Goal: Task Accomplishment & Management: Manage account settings

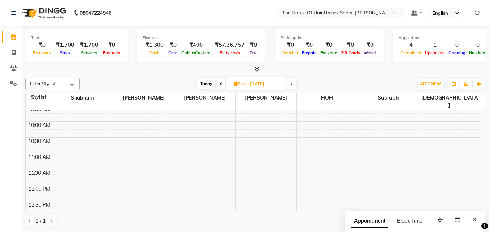
click at [206, 83] on span "Today" at bounding box center [206, 83] width 18 height 11
type input "[DATE]"
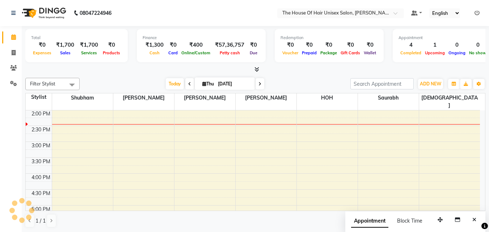
scroll to position [192, 0]
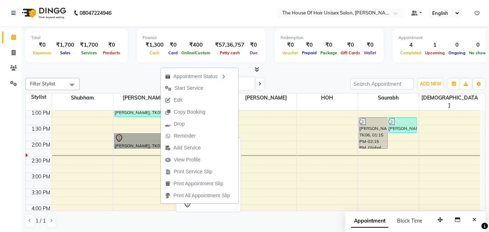
click at [142, 137] on link "[PERSON_NAME], TK07, 01:45 PM-02:15 PM, HairCut [[DEMOGRAPHIC_DATA]] without wa…" at bounding box center [143, 141] width 59 height 16
select select "7"
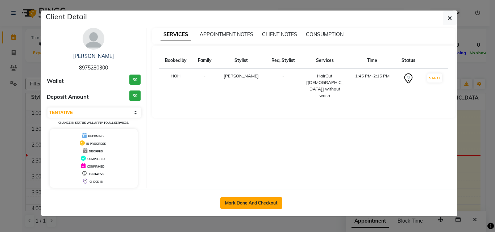
click at [254, 200] on button "Mark Done And Checkout" at bounding box center [251, 203] width 62 height 12
select select "service"
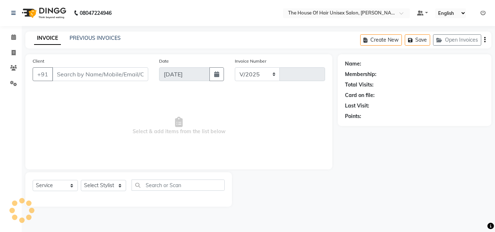
select select "598"
type input "2659"
type input "8975280300"
select select "13497"
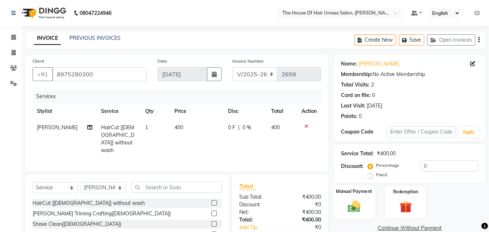
click at [356, 204] on img at bounding box center [354, 206] width 20 height 14
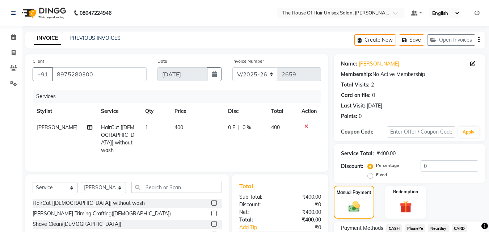
scroll to position [59, 0]
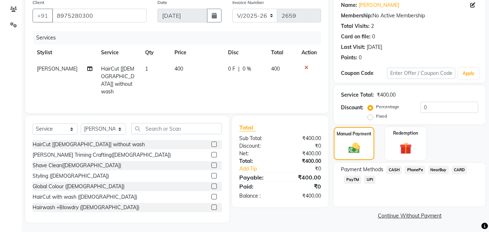
click at [371, 179] on span "UPI" at bounding box center [369, 180] width 11 height 8
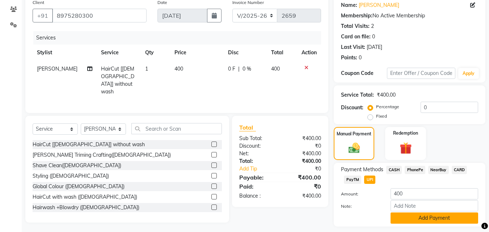
click at [432, 217] on button "Add Payment" at bounding box center [435, 218] width 88 height 11
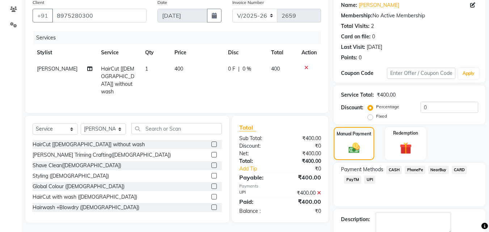
scroll to position [100, 0]
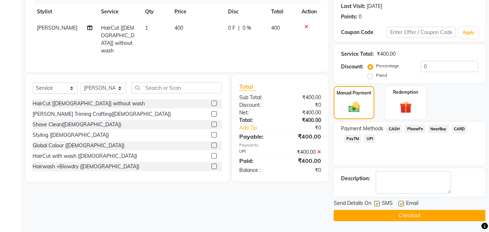
click at [417, 215] on button "Checkout" at bounding box center [410, 215] width 152 height 11
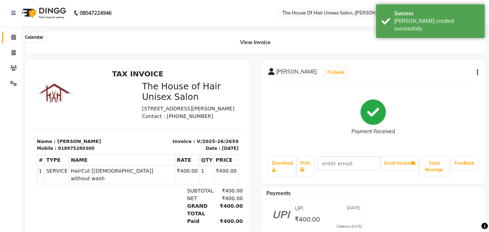
click at [11, 38] on span at bounding box center [13, 37] width 13 height 8
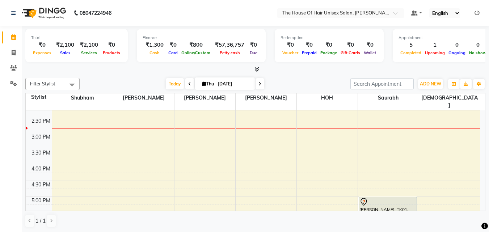
scroll to position [238, 0]
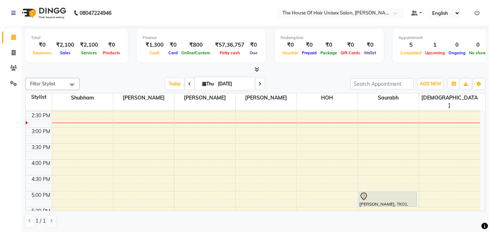
click at [308, 154] on div "7:00 AM 7:30 AM 8:00 AM 8:30 AM 9:00 AM 9:30 AM 10:00 AM 10:30 AM 11:00 AM 11:3…" at bounding box center [253, 112] width 455 height 478
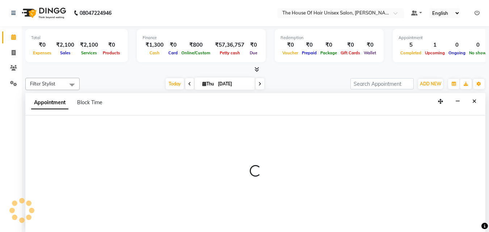
scroll to position [0, 0]
select select "85989"
select select "tentative"
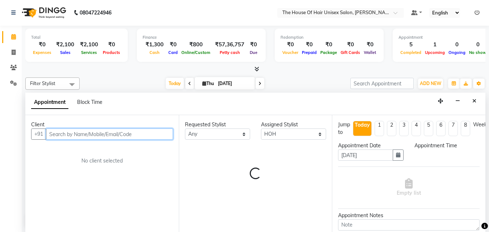
select select "960"
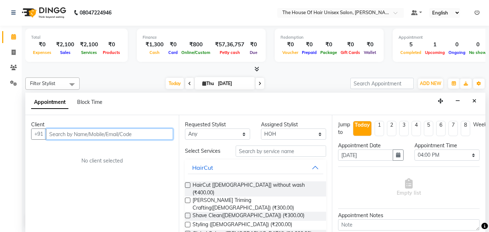
click at [160, 130] on input "text" at bounding box center [109, 134] width 127 height 11
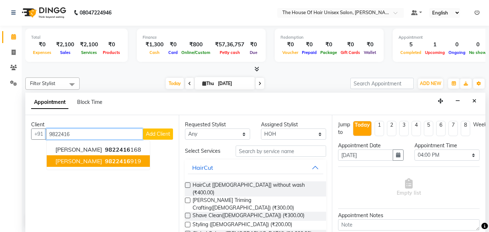
click at [117, 161] on span "9822416" at bounding box center [117, 161] width 25 height 7
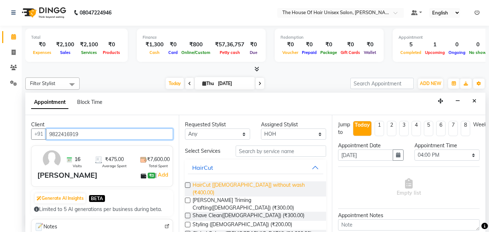
type input "9822416919"
click at [221, 185] on span "HairCut [[DEMOGRAPHIC_DATA]] without wash (₹400.00)" at bounding box center [257, 188] width 128 height 15
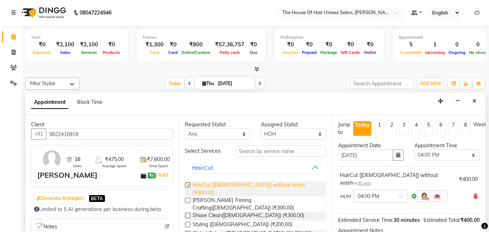
checkbox input "false"
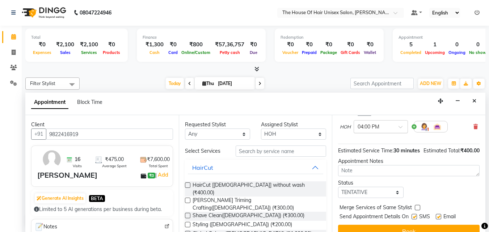
scroll to position [87, 0]
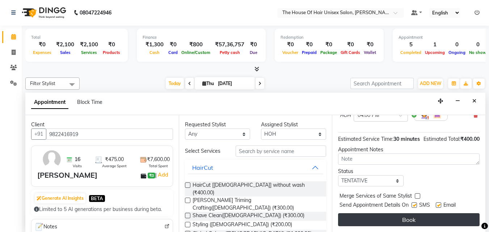
click at [392, 213] on button "Book" at bounding box center [409, 219] width 142 height 13
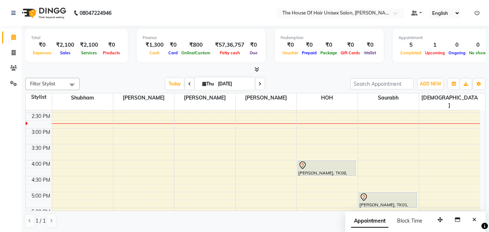
scroll to position [237, 0]
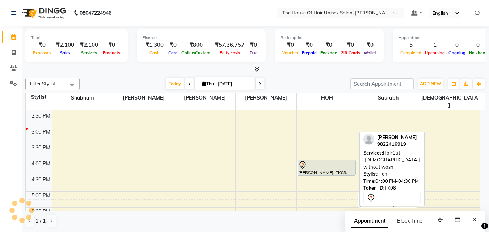
drag, startPoint x: 337, startPoint y: 157, endPoint x: 299, endPoint y: 76, distance: 89.4
click at [299, 76] on div "Filter Stylist Select All [PERSON_NAME] [PERSON_NAME] [PERSON_NAME] [PERSON_NAM…" at bounding box center [255, 153] width 460 height 156
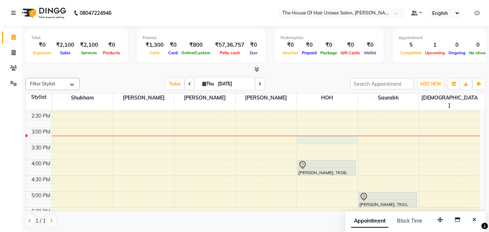
click at [308, 132] on div "7:00 AM 7:30 AM 8:00 AM 8:30 AM 9:00 AM 9:30 AM 10:00 AM 10:30 AM 11:00 AM 11:3…" at bounding box center [253, 112] width 455 height 478
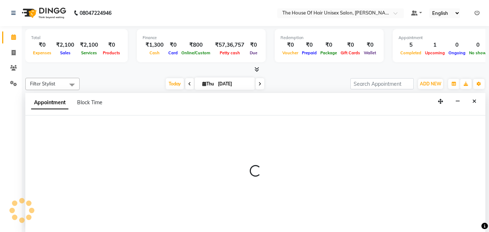
select select "85989"
select select "tentative"
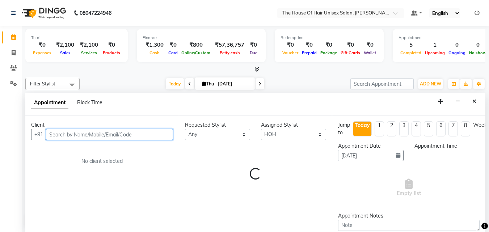
select select "915"
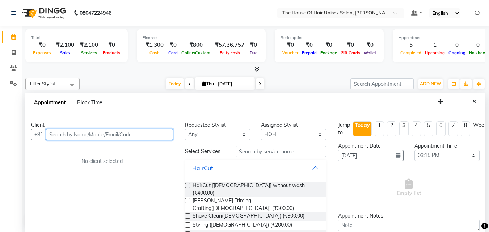
scroll to position [0, 0]
click at [120, 134] on input "text" at bounding box center [109, 134] width 127 height 11
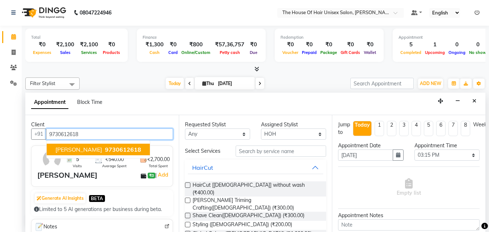
click at [112, 150] on span "9730612618" at bounding box center [123, 149] width 36 height 7
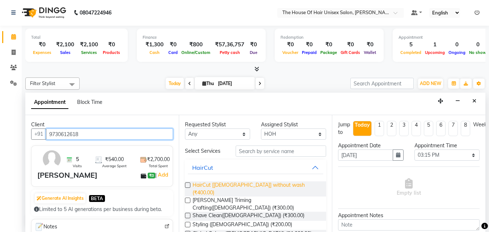
type input "9730612618"
click at [205, 184] on span "HairCut [[DEMOGRAPHIC_DATA]] without wash (₹400.00)" at bounding box center [257, 188] width 128 height 15
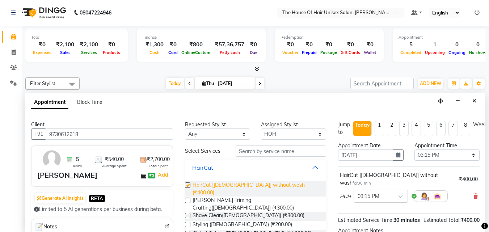
checkbox input "false"
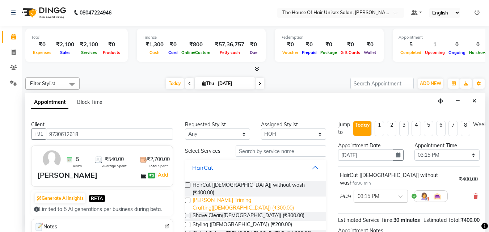
click at [205, 197] on span "[PERSON_NAME] Triming Crafting([DEMOGRAPHIC_DATA]) (₹300.00)" at bounding box center [257, 204] width 128 height 15
checkbox input "false"
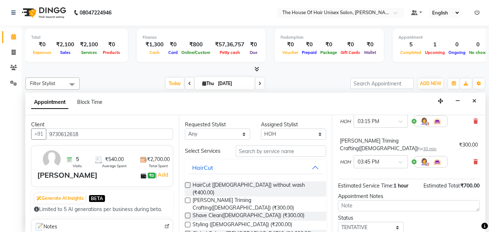
scroll to position [101, 0]
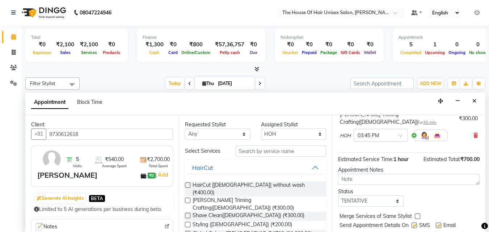
click at [417, 214] on label at bounding box center [417, 216] width 5 height 5
click at [417, 215] on input "checkbox" at bounding box center [417, 217] width 5 height 5
checkbox input "true"
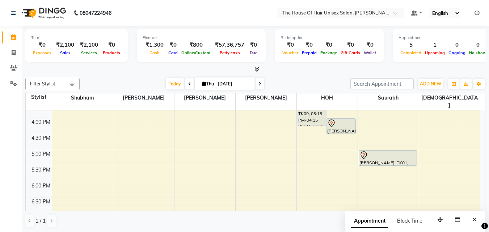
scroll to position [279, 0]
click at [309, 145] on div "7:00 AM 7:30 AM 8:00 AM 8:30 AM 9:00 AM 9:30 AM 10:00 AM 10:30 AM 11:00 AM 11:3…" at bounding box center [253, 71] width 455 height 478
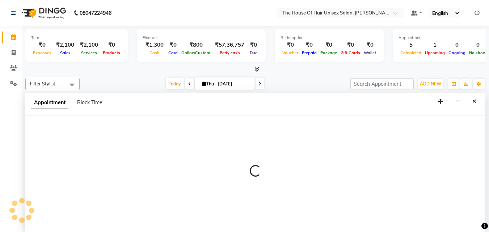
select select "85989"
select select "tentative"
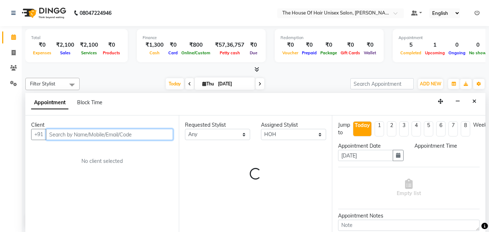
select select "1020"
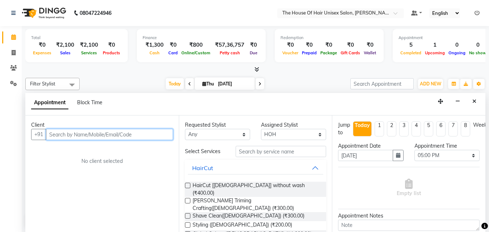
scroll to position [0, 0]
click at [156, 135] on input "text" at bounding box center [109, 134] width 127 height 11
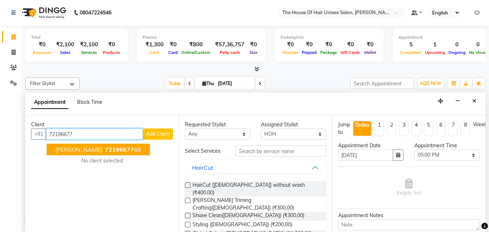
click at [128, 146] on button "[PERSON_NAME] 72196677 68" at bounding box center [98, 150] width 103 height 12
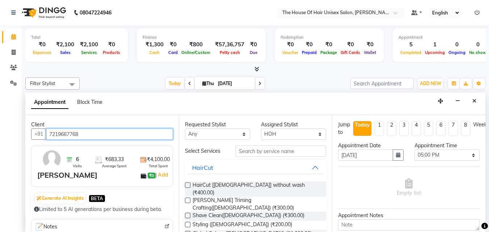
type input "7219667768"
click at [188, 184] on label at bounding box center [187, 185] width 5 height 5
click at [188, 184] on input "checkbox" at bounding box center [187, 186] width 5 height 5
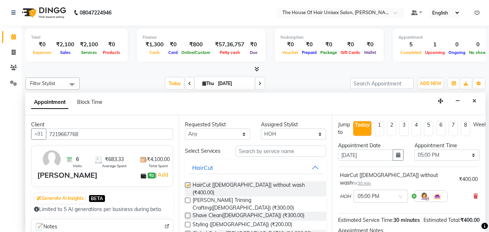
checkbox input "false"
click at [188, 198] on label at bounding box center [187, 200] width 5 height 5
click at [188, 199] on input "checkbox" at bounding box center [187, 201] width 5 height 5
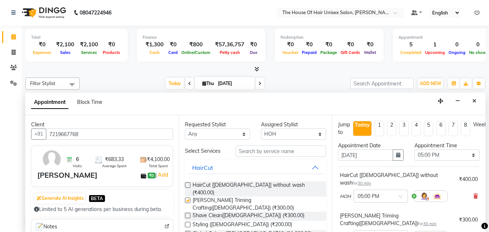
checkbox input "false"
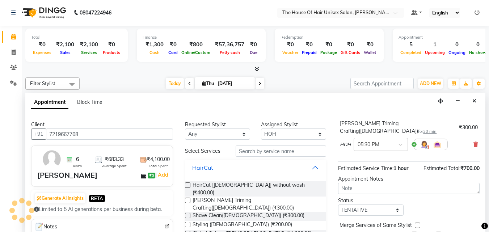
scroll to position [94, 0]
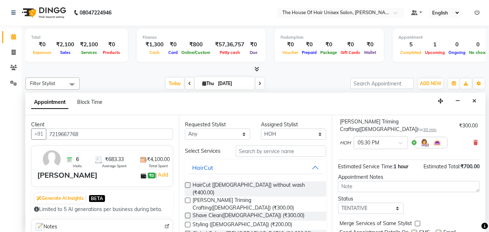
click at [417, 221] on label at bounding box center [417, 223] width 5 height 5
click at [417, 222] on input "checkbox" at bounding box center [417, 224] width 5 height 5
checkbox input "true"
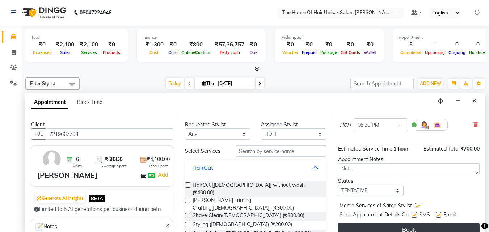
click at [416, 223] on button "Book" at bounding box center [409, 229] width 142 height 13
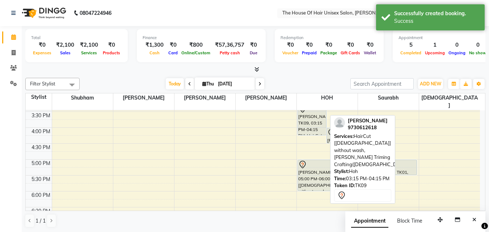
scroll to position [267, 0]
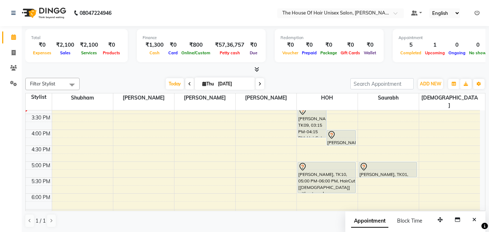
click at [260, 83] on icon at bounding box center [260, 84] width 3 height 4
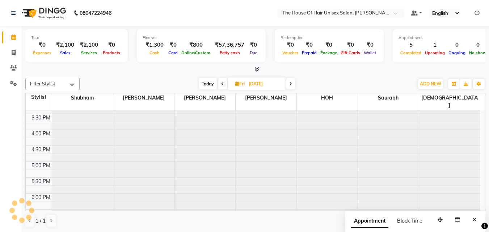
scroll to position [255, 0]
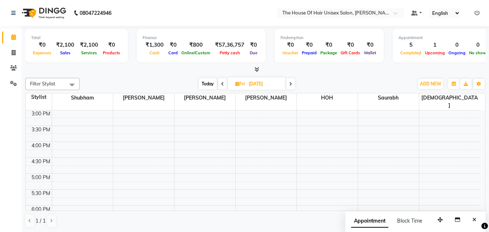
click at [289, 82] on span at bounding box center [290, 83] width 9 height 11
click at [290, 84] on icon at bounding box center [291, 84] width 3 height 4
type input "[DATE]"
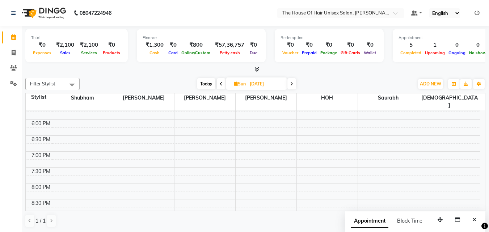
scroll to position [342, 0]
click at [305, 114] on div "7:00 AM 7:30 AM 8:00 AM 8:30 AM 9:00 AM 9:30 AM 10:00 AM 10:30 AM 11:00 AM 11:3…" at bounding box center [253, 7] width 455 height 478
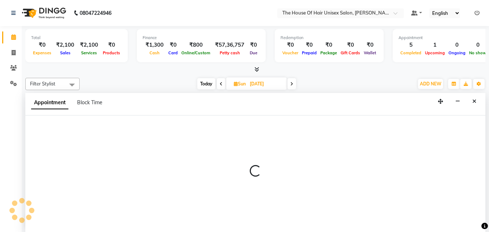
select select "85989"
select select "1080"
select select "tentative"
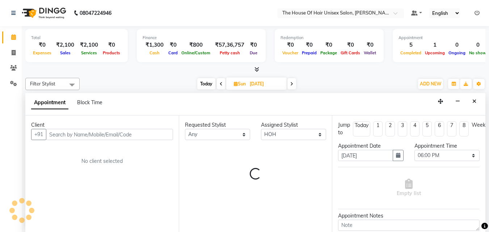
scroll to position [0, 0]
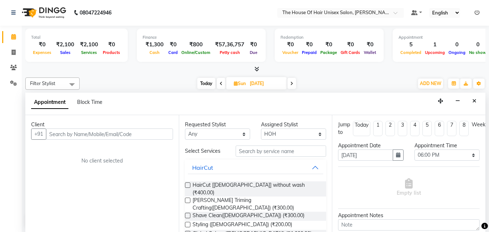
click at [140, 130] on input "text" at bounding box center [109, 134] width 127 height 11
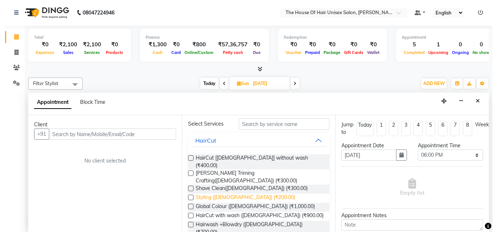
scroll to position [25, 0]
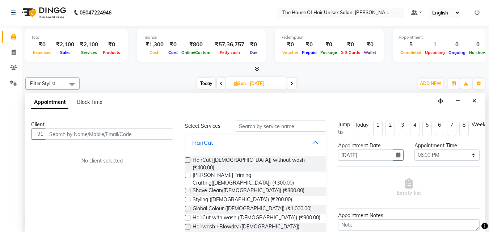
click at [186, 162] on label at bounding box center [187, 160] width 5 height 5
click at [186, 162] on input "checkbox" at bounding box center [187, 161] width 5 height 5
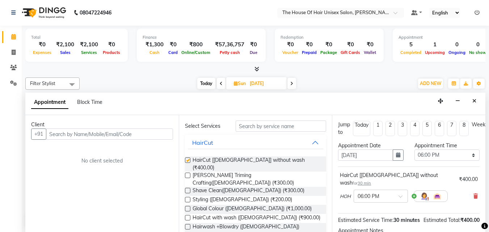
checkbox input "false"
click at [123, 135] on input "text" at bounding box center [109, 134] width 127 height 11
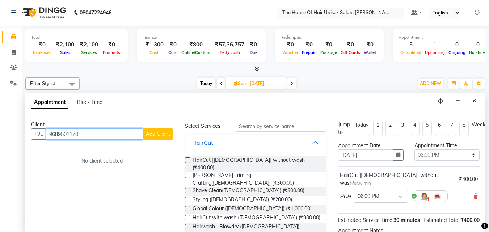
type input "9689501170"
click at [158, 134] on span "Add Client" at bounding box center [158, 134] width 24 height 7
select select "22"
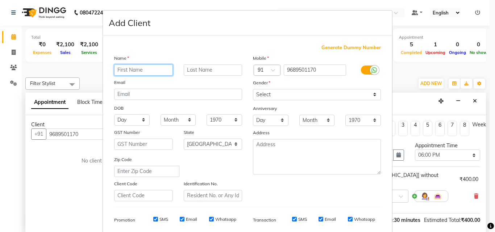
click at [141, 70] on input "text" at bounding box center [143, 69] width 59 height 11
type input "[PERSON_NAME]"
click at [193, 69] on input "text" at bounding box center [213, 69] width 59 height 11
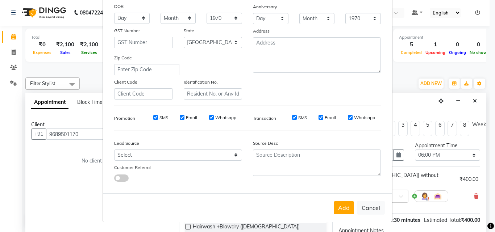
scroll to position [102, 0]
type input "[PERSON_NAME]"
click at [339, 206] on button "Add" at bounding box center [344, 207] width 20 height 13
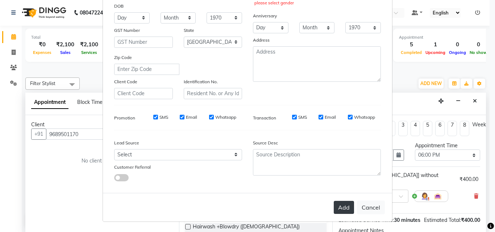
click at [344, 208] on button "Add" at bounding box center [344, 207] width 20 height 13
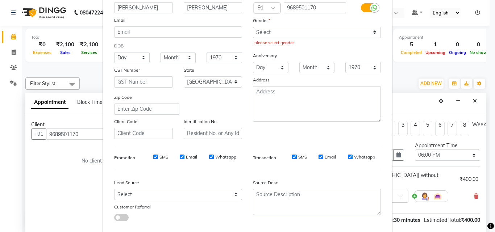
scroll to position [49, 0]
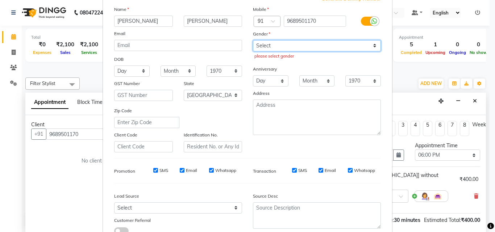
click at [305, 45] on select "Select [DEMOGRAPHIC_DATA] [DEMOGRAPHIC_DATA] Other Prefer Not To Say" at bounding box center [317, 45] width 128 height 11
click at [310, 45] on select "Select [DEMOGRAPHIC_DATA] [DEMOGRAPHIC_DATA] Other Prefer Not To Say" at bounding box center [317, 45] width 128 height 11
click at [372, 45] on select "Select [DEMOGRAPHIC_DATA] [DEMOGRAPHIC_DATA] Other Prefer Not To Say" at bounding box center [317, 45] width 128 height 11
select select "[DEMOGRAPHIC_DATA]"
click at [253, 40] on select "Select [DEMOGRAPHIC_DATA] [DEMOGRAPHIC_DATA] Other Prefer Not To Say" at bounding box center [317, 45] width 128 height 11
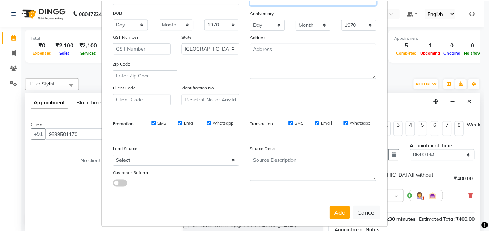
scroll to position [102, 0]
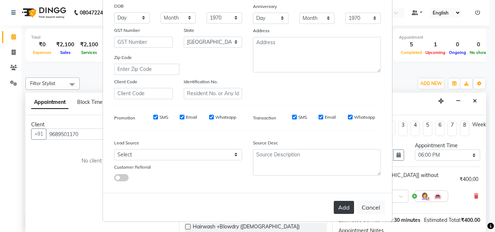
click at [343, 208] on button "Add" at bounding box center [344, 207] width 20 height 13
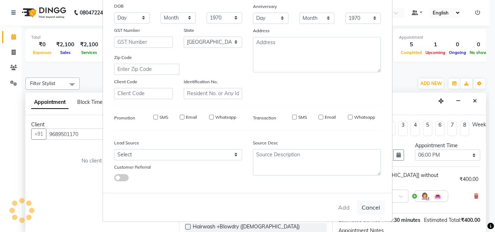
select select
select select "null"
select select
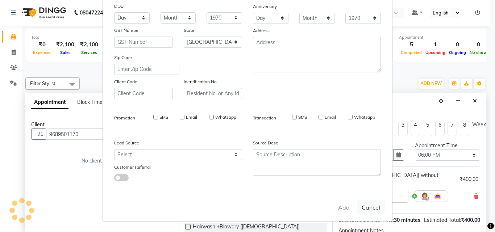
select select
checkbox input "false"
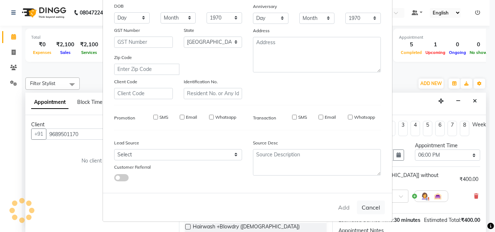
checkbox input "false"
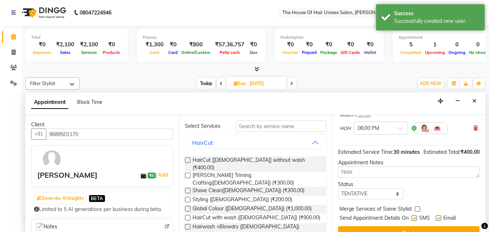
scroll to position [87, 0]
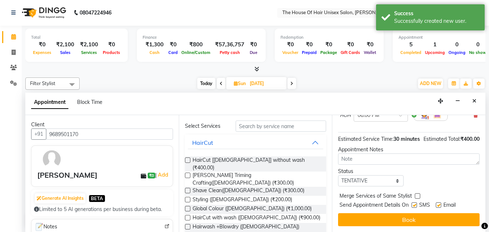
click at [417, 193] on label at bounding box center [417, 195] width 5 height 5
click at [417, 194] on input "checkbox" at bounding box center [417, 196] width 5 height 5
checkbox input "true"
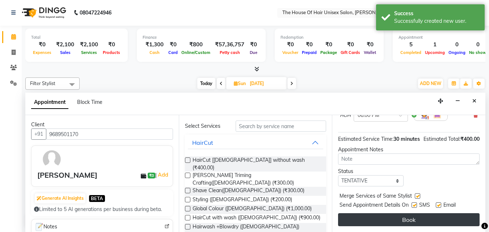
click at [407, 216] on button "Book" at bounding box center [409, 219] width 142 height 13
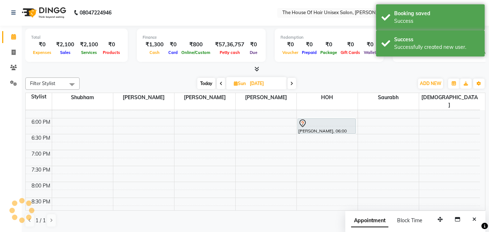
scroll to position [0, 0]
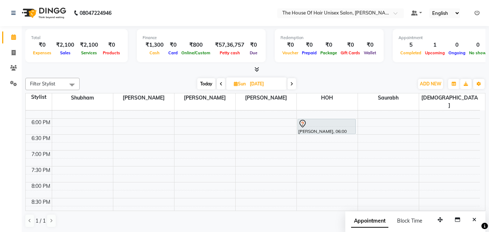
click at [205, 80] on span "Today" at bounding box center [206, 83] width 18 height 11
type input "[DATE]"
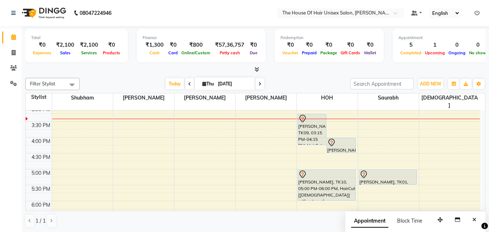
scroll to position [260, 0]
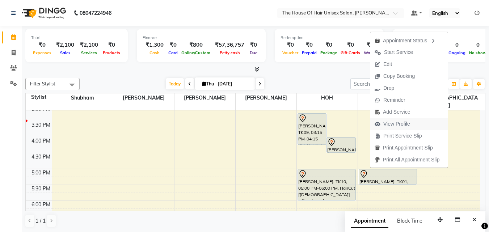
click at [389, 123] on span "View Profile" at bounding box center [397, 124] width 27 height 8
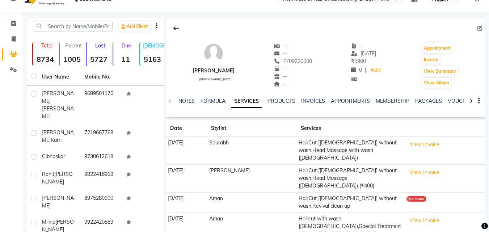
scroll to position [13, 0]
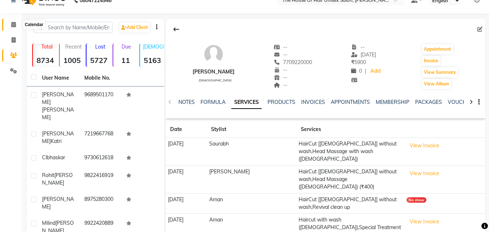
click at [13, 24] on icon at bounding box center [13, 24] width 5 height 5
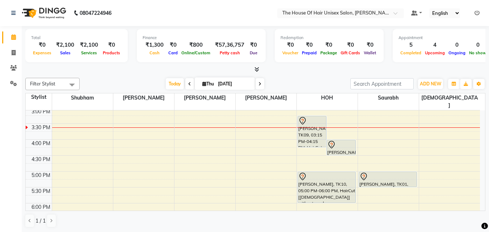
scroll to position [260, 0]
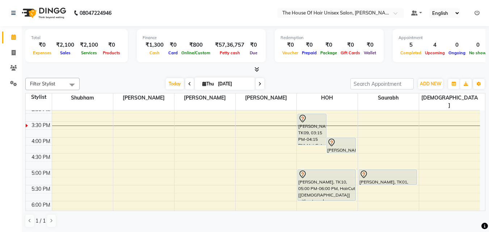
click at [89, 196] on div "7:00 AM 7:30 AM 8:00 AM 8:30 AM 9:00 AM 9:30 AM 10:00 AM 10:30 AM 11:00 AM 11:3…" at bounding box center [253, 90] width 455 height 478
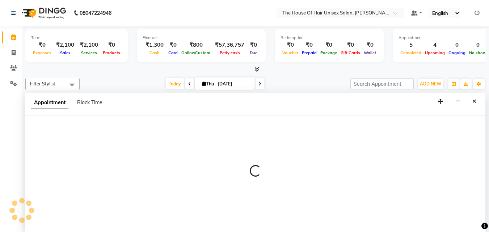
scroll to position [0, 0]
select select "8430"
select select "1080"
select select "tentative"
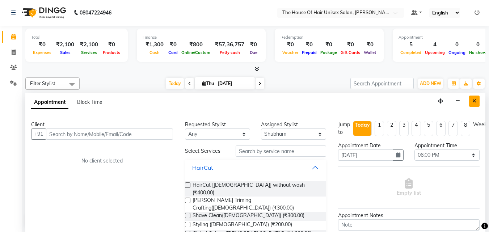
click at [473, 99] on icon "Close" at bounding box center [475, 101] width 4 height 5
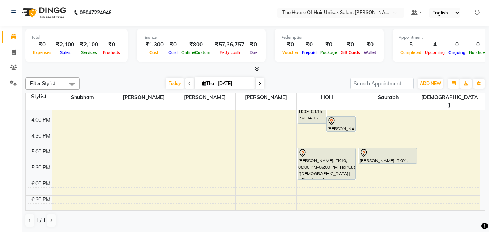
scroll to position [288, 0]
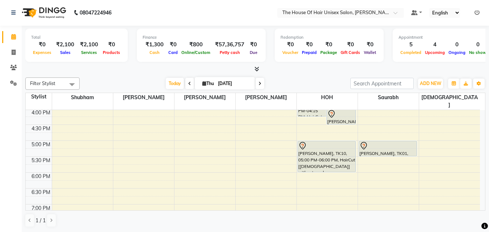
click at [81, 168] on div "7:00 AM 7:30 AM 8:00 AM 8:30 AM 9:00 AM 9:30 AM 10:00 AM 10:30 AM 11:00 AM 11:3…" at bounding box center [253, 61] width 455 height 478
select select "8430"
select select "tentative"
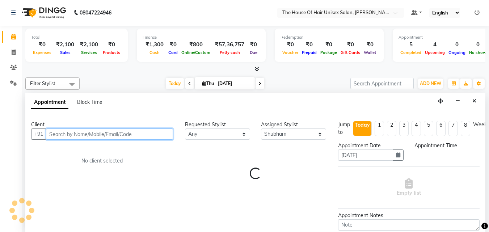
select select "1080"
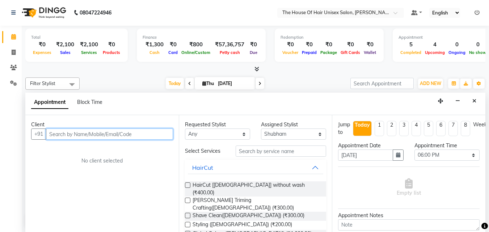
click at [93, 137] on input "text" at bounding box center [109, 134] width 127 height 11
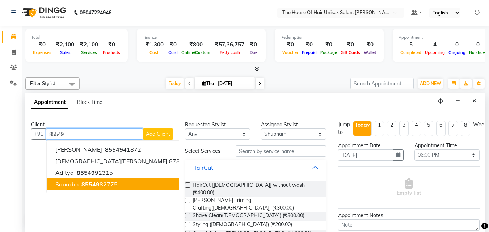
click at [83, 182] on span "85549" at bounding box center [90, 184] width 18 height 7
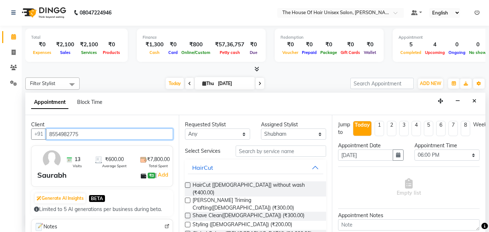
type input "8554982775"
click at [187, 183] on label at bounding box center [187, 185] width 5 height 5
click at [187, 184] on input "checkbox" at bounding box center [187, 186] width 5 height 5
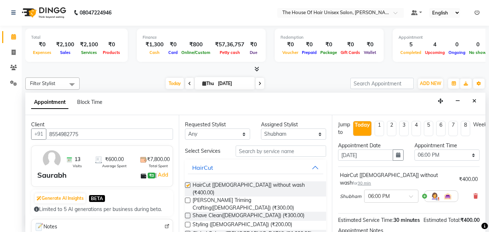
checkbox input "false"
click at [187, 198] on label at bounding box center [187, 200] width 5 height 5
click at [187, 199] on input "checkbox" at bounding box center [187, 201] width 5 height 5
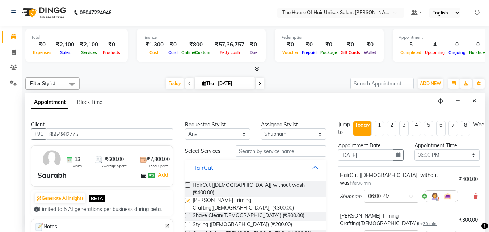
checkbox input "false"
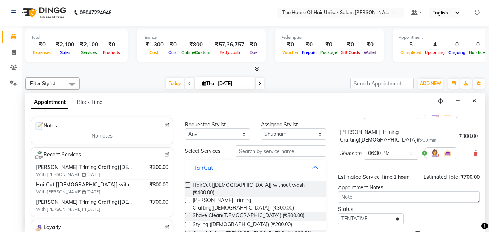
scroll to position [112, 0]
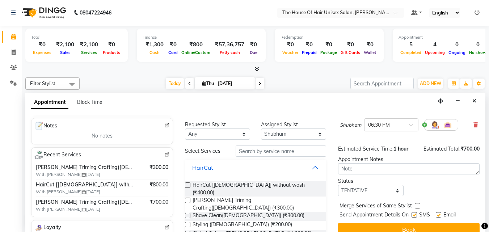
click at [418, 203] on label at bounding box center [417, 205] width 5 height 5
click at [418, 204] on input "checkbox" at bounding box center [417, 206] width 5 height 5
checkbox input "true"
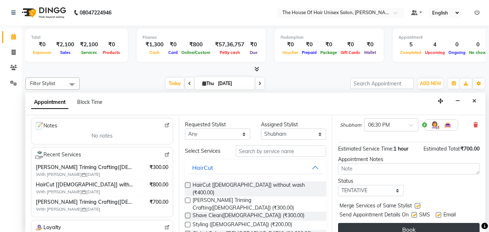
click at [418, 223] on button "Book" at bounding box center [409, 229] width 142 height 13
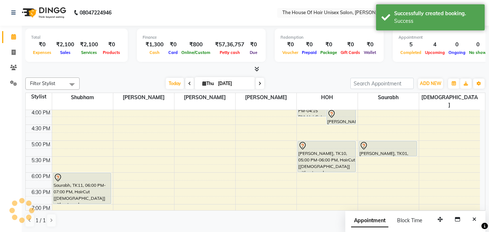
scroll to position [0, 0]
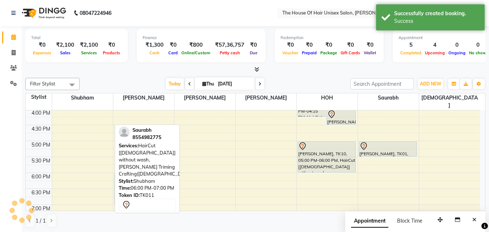
drag, startPoint x: 82, startPoint y: 168, endPoint x: 122, endPoint y: 169, distance: 39.5
click at [122, 169] on div "Filter Stylist Select All [PERSON_NAME] [PERSON_NAME] [PERSON_NAME] [PERSON_NAM…" at bounding box center [255, 153] width 460 height 156
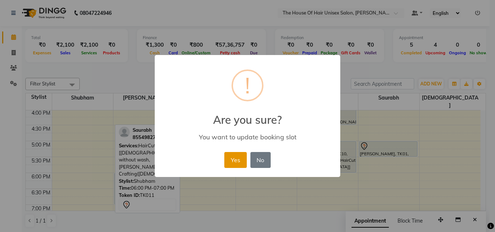
click at [236, 159] on button "Yes" at bounding box center [235, 160] width 22 height 16
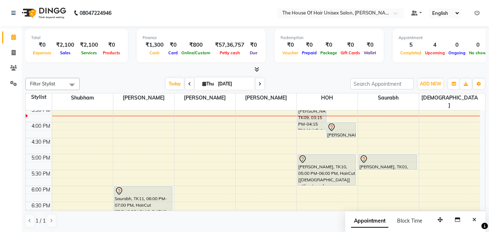
scroll to position [275, 0]
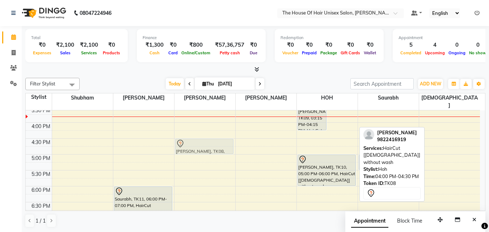
drag, startPoint x: 339, startPoint y: 122, endPoint x: 192, endPoint y: 136, distance: 148.0
click at [192, 136] on tr "[PERSON_NAME], TK02, 11:15 AM-11:45 AM, Hairwash+Paddle Dry ([DEMOGRAPHIC_DATA]…" at bounding box center [253, 75] width 455 height 478
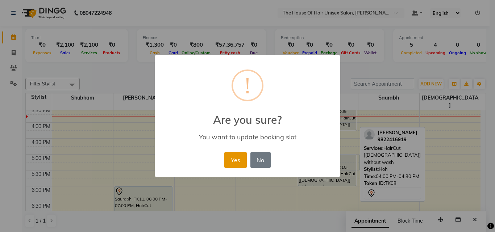
click at [234, 160] on button "Yes" at bounding box center [235, 160] width 22 height 16
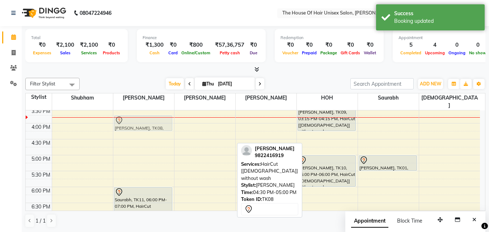
drag, startPoint x: 215, startPoint y: 139, endPoint x: 157, endPoint y: 118, distance: 61.6
click at [157, 118] on tr "[PERSON_NAME], TK02, 11:15 AM-11:45 AM, Hairwash+Paddle Dry ([DEMOGRAPHIC_DATA]…" at bounding box center [253, 76] width 455 height 478
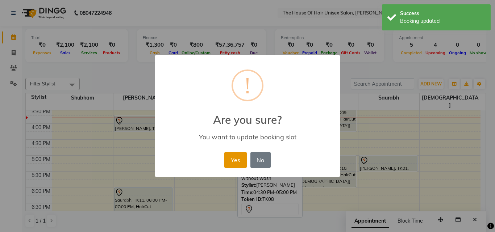
click at [231, 158] on button "Yes" at bounding box center [235, 160] width 22 height 16
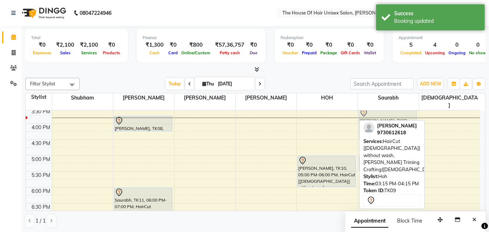
drag, startPoint x: 316, startPoint y: 115, endPoint x: 369, endPoint y: 121, distance: 53.6
click at [369, 121] on div "Filter Stylist Select All [PERSON_NAME] [PERSON_NAME] [PERSON_NAME] [PERSON_NAM…" at bounding box center [255, 153] width 460 height 156
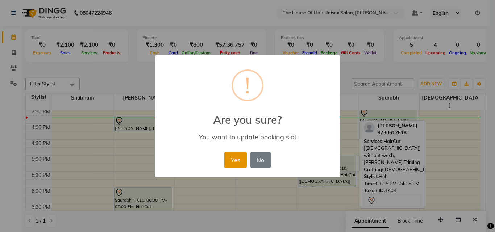
click at [233, 159] on button "Yes" at bounding box center [235, 160] width 22 height 16
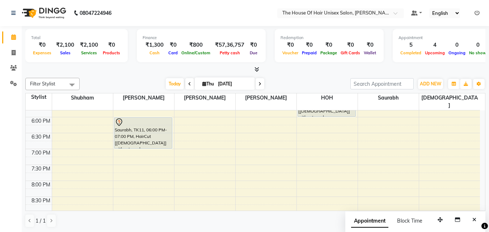
scroll to position [346, 0]
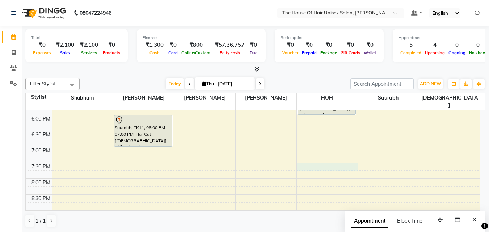
click at [305, 156] on div "7:00 AM 7:30 AM 8:00 AM 8:30 AM 9:00 AM 9:30 AM 10:00 AM 10:30 AM 11:00 AM 11:3…" at bounding box center [253, 4] width 455 height 478
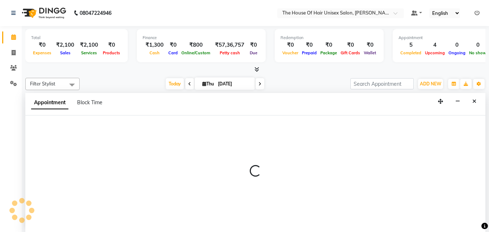
scroll to position [0, 0]
select select "85989"
select select "1170"
select select "tentative"
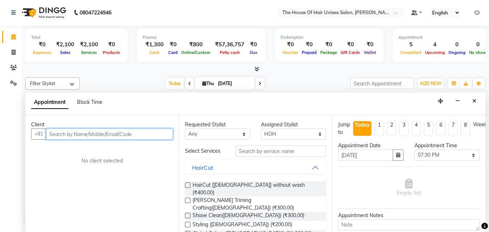
click at [145, 134] on input "text" at bounding box center [109, 134] width 127 height 11
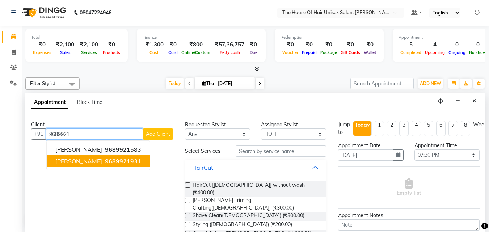
click at [117, 158] on ngb-highlight "9689921 931" at bounding box center [123, 161] width 38 height 7
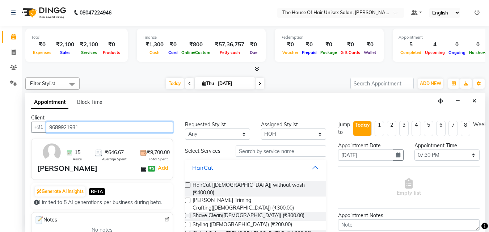
scroll to position [8, 0]
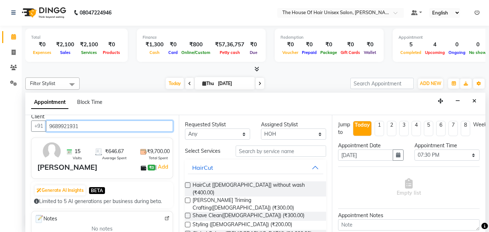
type input "9689921931"
click at [188, 185] on label at bounding box center [187, 185] width 5 height 5
click at [188, 185] on input "checkbox" at bounding box center [187, 186] width 5 height 5
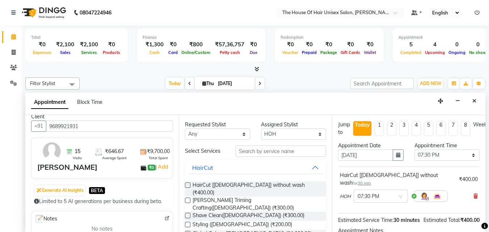
click at [188, 185] on label at bounding box center [187, 185] width 5 height 5
click at [188, 185] on input "checkbox" at bounding box center [187, 186] width 5 height 5
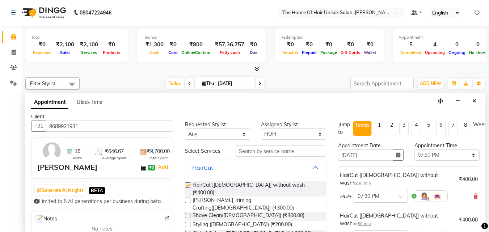
checkbox input "false"
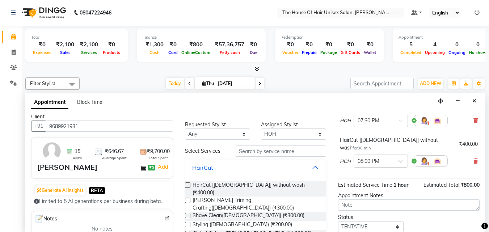
scroll to position [86, 0]
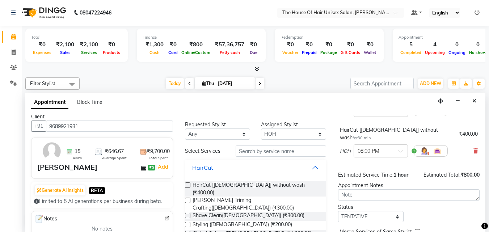
click at [417, 229] on label at bounding box center [417, 231] width 5 height 5
click at [417, 230] on input "checkbox" at bounding box center [417, 232] width 5 height 5
checkbox input "true"
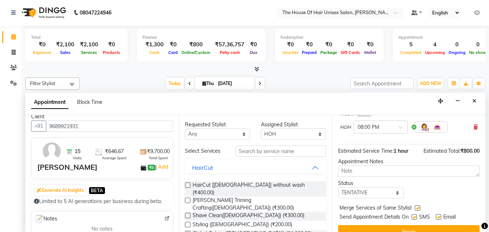
scroll to position [112, 0]
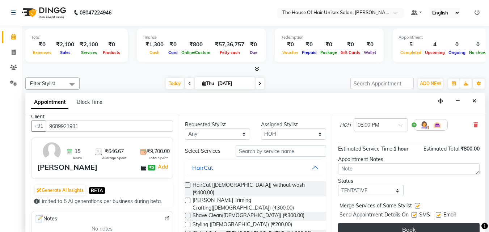
click at [409, 223] on button "Book" at bounding box center [409, 229] width 142 height 13
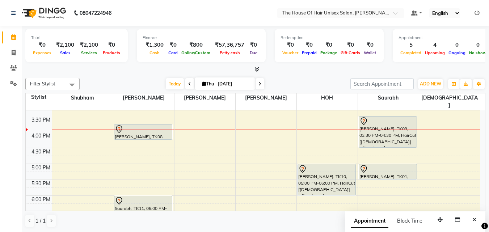
scroll to position [265, 0]
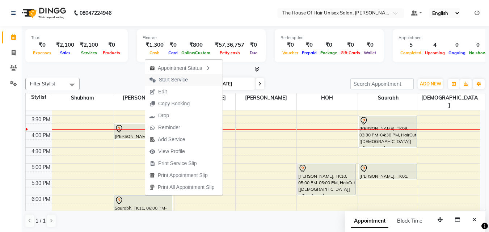
click at [168, 78] on span "Start Service" at bounding box center [173, 80] width 29 height 8
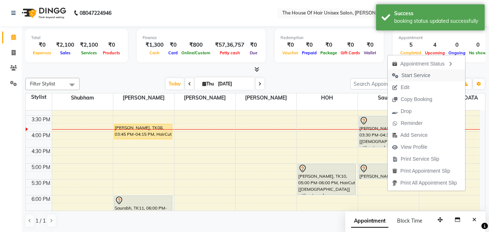
click at [419, 74] on span "Start Service" at bounding box center [416, 76] width 29 height 8
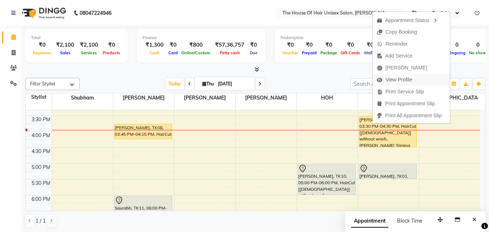
click at [398, 79] on span "View Profile" at bounding box center [399, 80] width 27 height 8
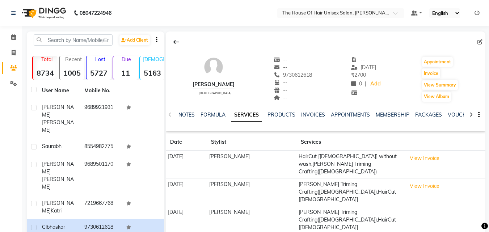
scroll to position [60, 0]
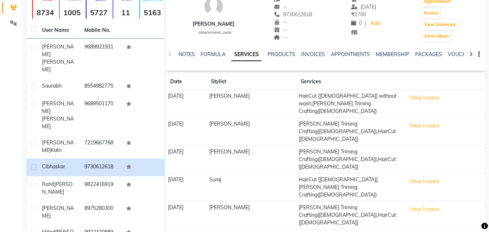
click at [316, 50] on div "NOTES FORMULA SERVICES PRODUCTS INVOICES APPOINTMENTS MEMBERSHIP PACKAGES VOUCH…" at bounding box center [326, 54] width 320 height 25
click at [317, 53] on link "INVOICES" at bounding box center [313, 54] width 24 height 7
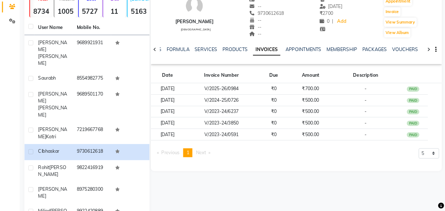
scroll to position [27, 0]
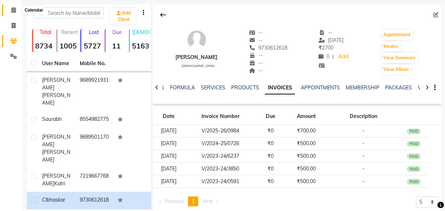
click at [12, 9] on icon at bounding box center [13, 9] width 5 height 5
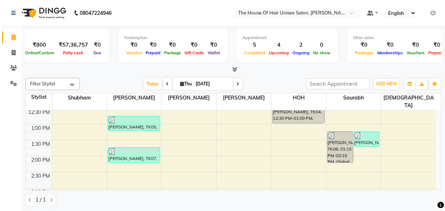
scroll to position [172, 0]
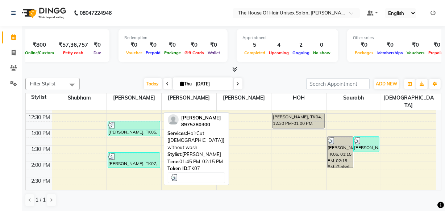
click at [116, 153] on div "[PERSON_NAME], TK07, 01:45 PM-02:15 PM, HairCut [[DEMOGRAPHIC_DATA]] without wa…" at bounding box center [134, 160] width 52 height 15
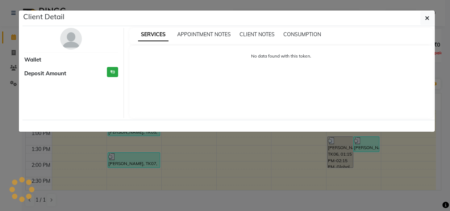
select select "3"
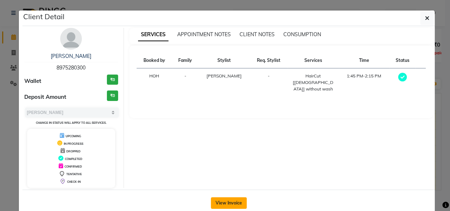
click at [227, 201] on button "View Invoice" at bounding box center [229, 203] width 36 height 12
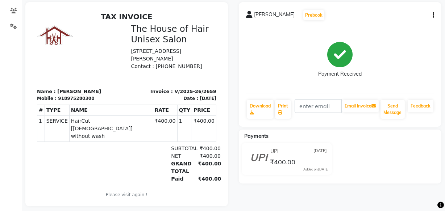
scroll to position [18, 0]
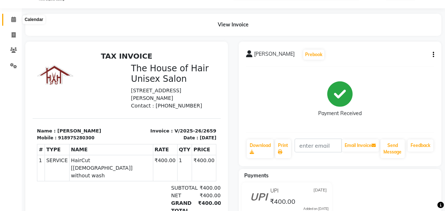
click at [13, 19] on icon at bounding box center [13, 19] width 5 height 5
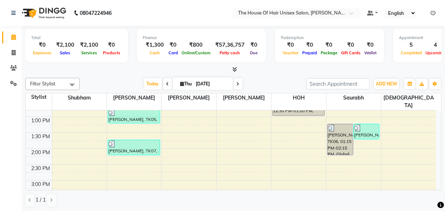
scroll to position [185, 0]
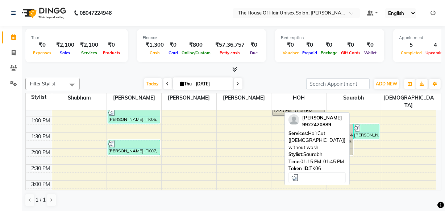
click at [362, 126] on div "[PERSON_NAME], TK06, 01:15 PM-01:45 PM, HairCut [[DEMOGRAPHIC_DATA]] without wa…" at bounding box center [365, 131] width 25 height 15
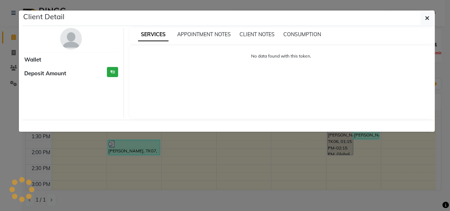
select select "3"
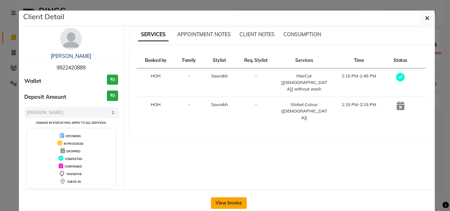
click at [222, 201] on button "View Invoice" at bounding box center [229, 203] width 36 height 12
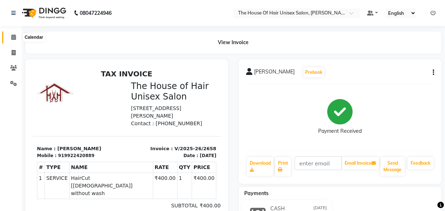
click at [13, 33] on span at bounding box center [13, 37] width 13 height 8
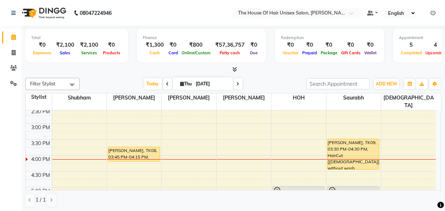
scroll to position [248, 0]
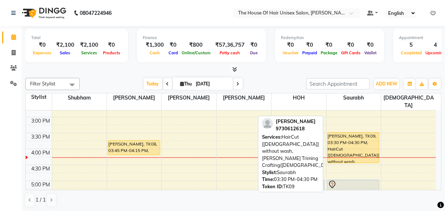
click at [338, 137] on div "[PERSON_NAME], TK09, 03:30 PM-04:30 PM, HairCut [[DEMOGRAPHIC_DATA]] without wa…" at bounding box center [353, 148] width 52 height 30
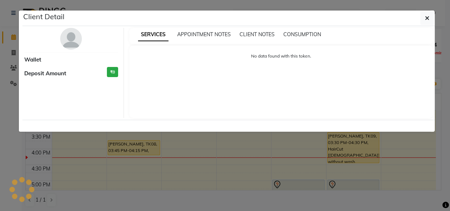
select select "1"
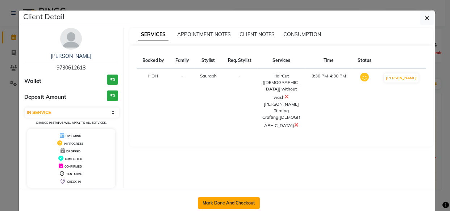
click at [240, 202] on button "Mark Done And Checkout" at bounding box center [229, 203] width 62 height 12
select select "service"
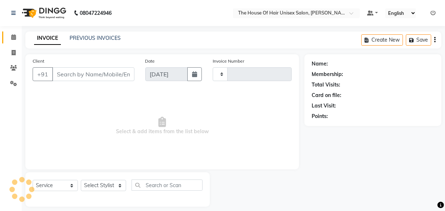
type input "2660"
select select "598"
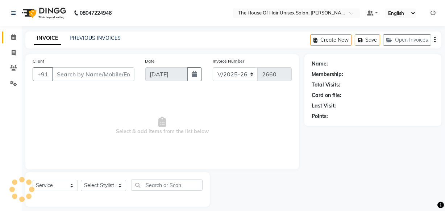
type input "9730612618"
select select "86145"
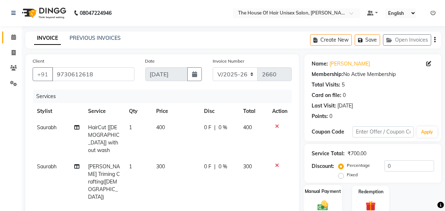
scroll to position [88, 0]
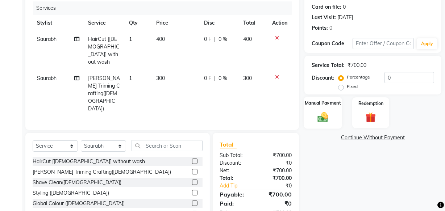
click at [326, 116] on img at bounding box center [322, 117] width 17 height 12
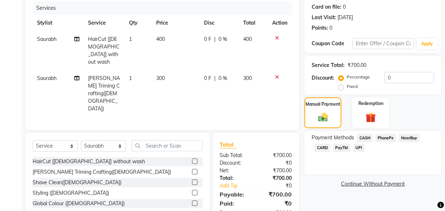
click at [361, 147] on span "UPI" at bounding box center [358, 148] width 11 height 8
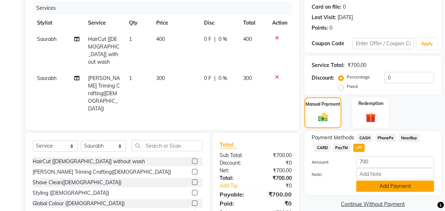
scroll to position [110, 0]
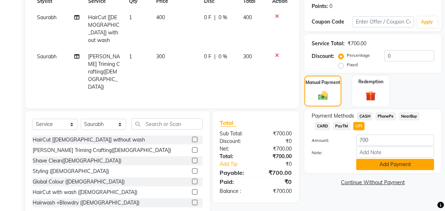
click at [388, 163] on button "Add Payment" at bounding box center [395, 164] width 78 height 11
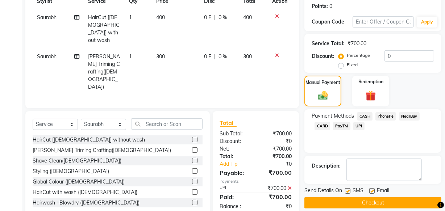
scroll to position [118, 0]
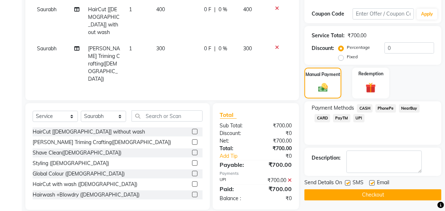
click at [358, 194] on button "Checkout" at bounding box center [372, 194] width 137 height 11
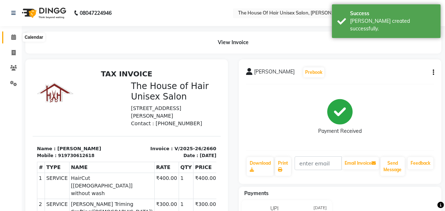
click at [11, 35] on span at bounding box center [13, 37] width 13 height 8
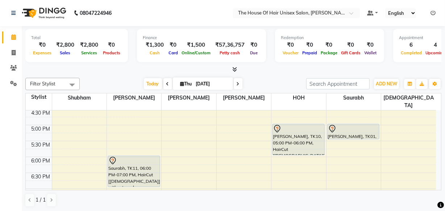
scroll to position [277, 0]
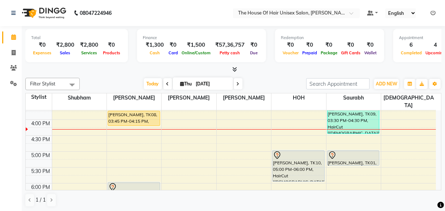
click at [237, 82] on icon at bounding box center [237, 84] width 3 height 4
type input "[DATE]"
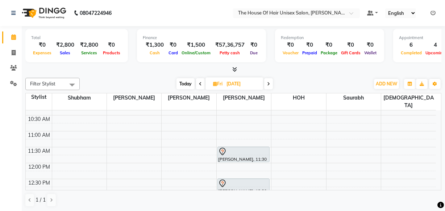
scroll to position [128, 0]
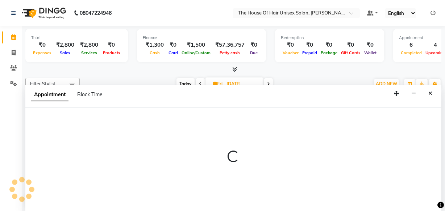
scroll to position [0, 0]
select select "86145"
select select "tentative"
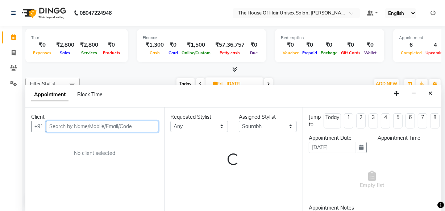
select select "735"
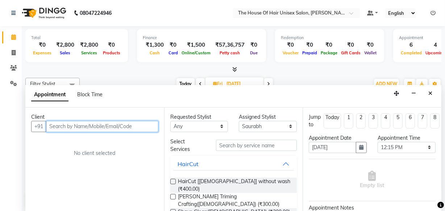
click at [127, 126] on input "text" at bounding box center [102, 126] width 112 height 11
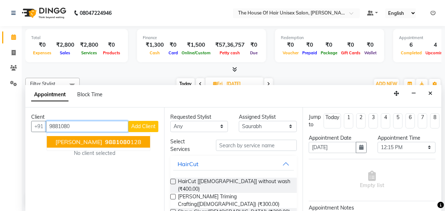
click at [114, 143] on span "9881080" at bounding box center [117, 141] width 25 height 7
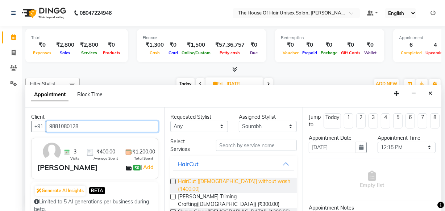
type input "9881080128"
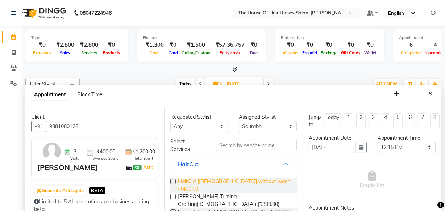
click at [225, 181] on span "HairCut [[DEMOGRAPHIC_DATA]] without wash (₹400.00)" at bounding box center [234, 185] width 113 height 15
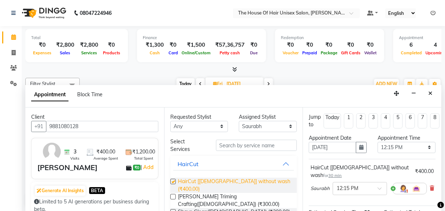
checkbox input "false"
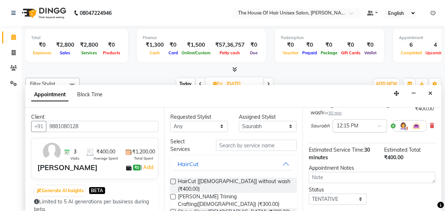
scroll to position [101, 0]
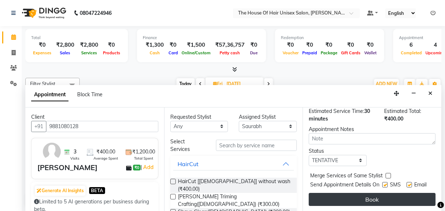
click at [363, 198] on button "Book" at bounding box center [372, 199] width 127 height 13
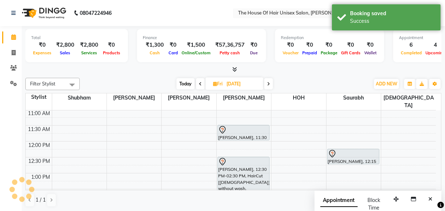
scroll to position [0, 0]
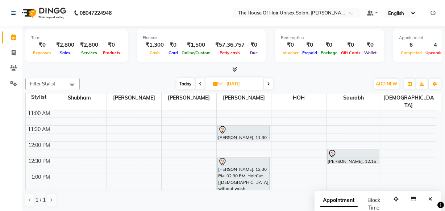
click at [187, 84] on span "Today" at bounding box center [185, 83] width 18 height 11
type input "[DATE]"
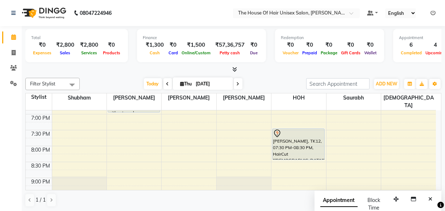
scroll to position [378, 0]
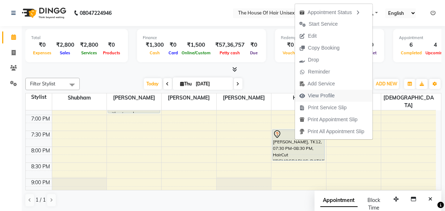
click at [316, 95] on span "View Profile" at bounding box center [321, 96] width 27 height 8
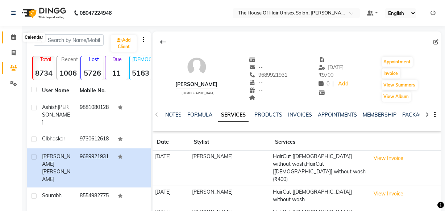
click at [11, 37] on icon at bounding box center [13, 36] width 5 height 5
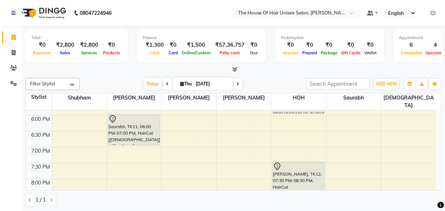
scroll to position [355, 0]
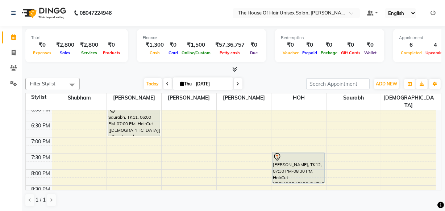
click at [239, 83] on span at bounding box center [238, 83] width 9 height 11
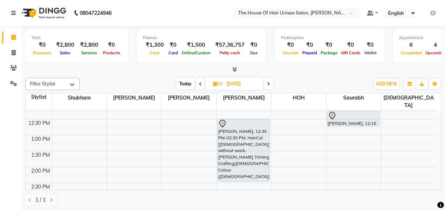
scroll to position [167, 0]
click at [187, 83] on span "Today" at bounding box center [185, 83] width 18 height 11
type input "[DATE]"
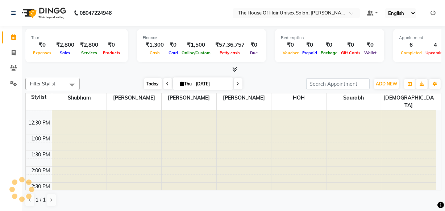
scroll to position [286, 0]
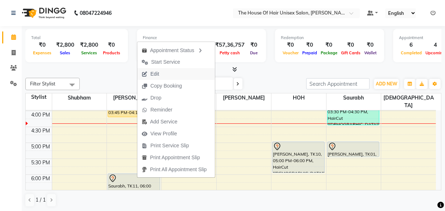
click at [170, 74] on button "Edit" at bounding box center [176, 74] width 78 height 12
select select "tentative"
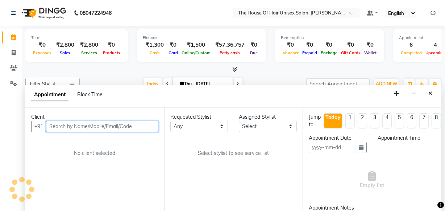
type input "[DATE]"
select select "13497"
select select "1080"
select select "160"
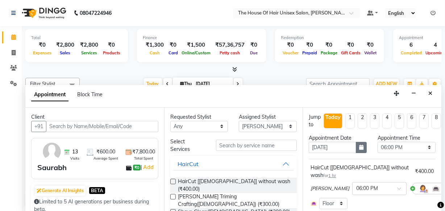
click at [359, 147] on icon "button" at bounding box center [361, 147] width 4 height 5
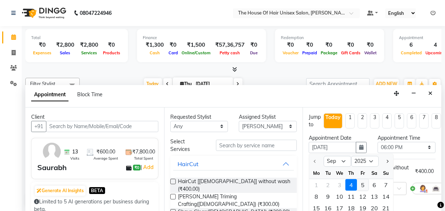
click at [364, 182] on div "5" at bounding box center [363, 185] width 12 height 12
type input "[DATE]"
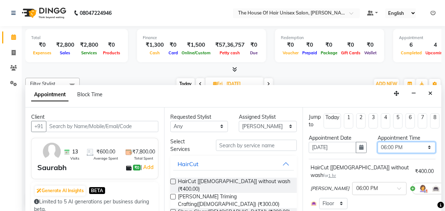
click at [424, 147] on select "Select 08:00 AM 08:15 AM 08:30 AM 08:45 AM 09:00 AM 09:15 AM 09:30 AM 09:45 AM …" at bounding box center [406, 147] width 58 height 11
select select "900"
click at [377, 142] on select "Select 08:00 AM 08:15 AM 08:30 AM 08:45 AM 09:00 AM 09:15 AM 09:30 AM 09:45 AM …" at bounding box center [406, 147] width 58 height 11
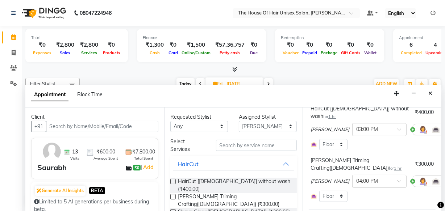
scroll to position [133, 0]
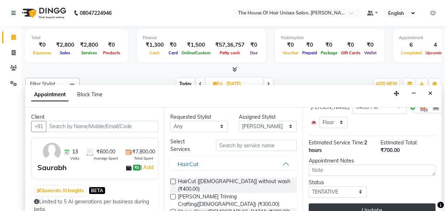
click at [372, 204] on button "Update" at bounding box center [372, 210] width 127 height 13
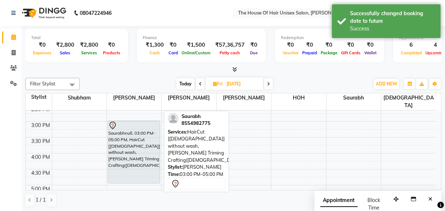
scroll to position [246, 0]
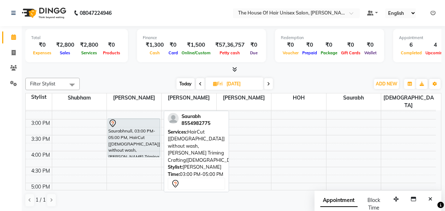
drag, startPoint x: 133, startPoint y: 173, endPoint x: 134, endPoint y: 143, distance: 30.1
click at [134, 143] on div "Saurabhnull, 03:00 PM-05:00 PM, HairCut [[DEMOGRAPHIC_DATA]] without wash,[PERS…" at bounding box center [134, 104] width 54 height 478
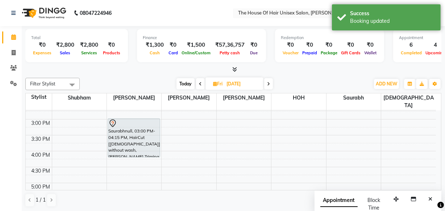
click at [187, 81] on span "Today" at bounding box center [185, 83] width 18 height 11
type input "[DATE]"
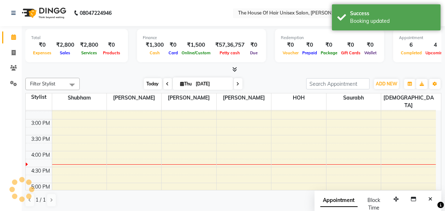
scroll to position [286, 0]
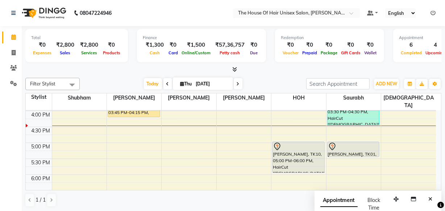
click at [284, 120] on div "7:00 AM 7:30 AM 8:00 AM 8:30 AM 9:00 AM 9:30 AM 10:00 AM 10:30 AM 11:00 AM 11:3…" at bounding box center [231, 63] width 410 height 478
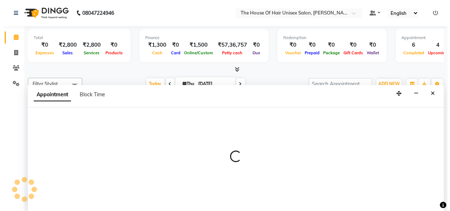
scroll to position [0, 0]
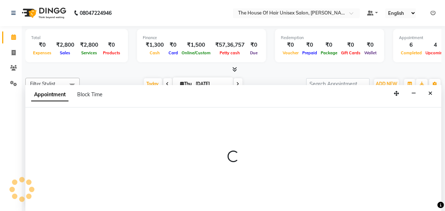
select select "85989"
select select "990"
select select "tentative"
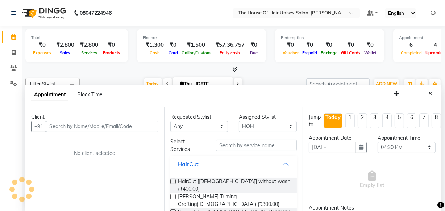
click at [151, 127] on input "text" at bounding box center [102, 126] width 112 height 11
type input "9604703108"
click at [146, 125] on span "Add Client" at bounding box center [143, 126] width 24 height 7
select select "22"
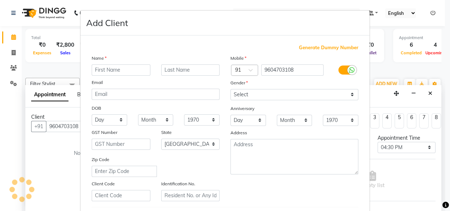
click at [116, 65] on input "text" at bounding box center [121, 69] width 59 height 11
click at [115, 70] on input "text" at bounding box center [121, 69] width 59 height 11
type input "h"
type input "[PERSON_NAME]"
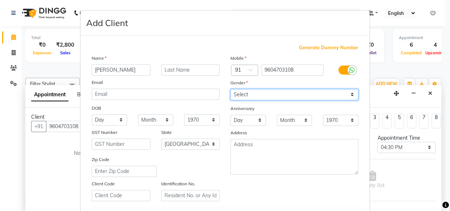
click at [236, 90] on select "Select [DEMOGRAPHIC_DATA] [DEMOGRAPHIC_DATA] Other Prefer Not To Say" at bounding box center [294, 94] width 128 height 11
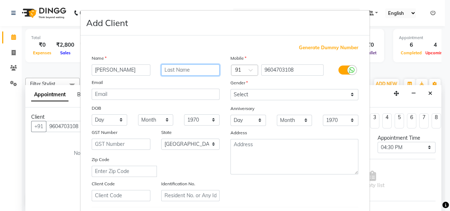
click at [189, 67] on input "text" at bounding box center [190, 69] width 59 height 11
type input "Chavan"
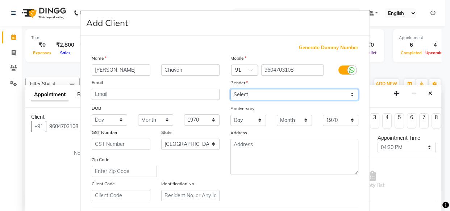
click at [244, 89] on select "Select [DEMOGRAPHIC_DATA] [DEMOGRAPHIC_DATA] Other Prefer Not To Say" at bounding box center [294, 94] width 128 height 11
select select "[DEMOGRAPHIC_DATA]"
click at [230, 89] on select "Select [DEMOGRAPHIC_DATA] [DEMOGRAPHIC_DATA] Other Prefer Not To Say" at bounding box center [294, 94] width 128 height 11
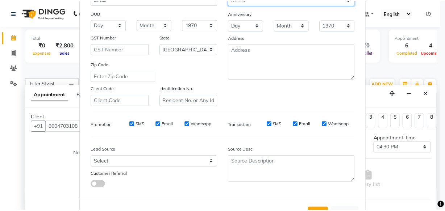
scroll to position [117, 0]
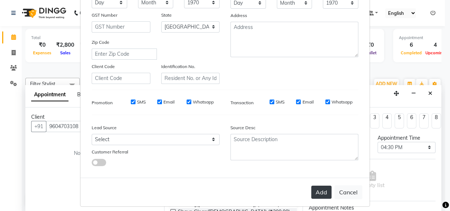
click at [320, 193] on button "Add" at bounding box center [321, 192] width 20 height 13
select select
select select "null"
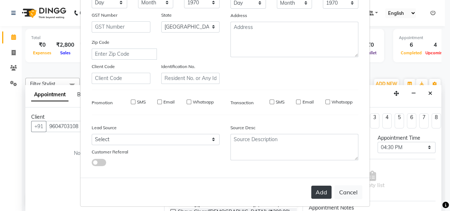
select select
checkbox input "false"
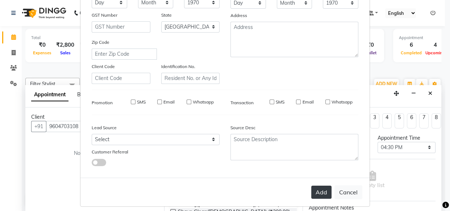
checkbox input "false"
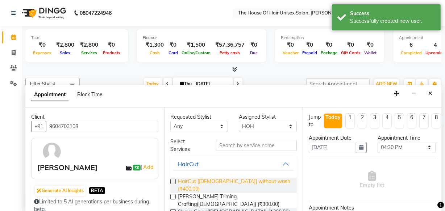
click at [246, 180] on span "HairCut [[DEMOGRAPHIC_DATA]] without wash (₹400.00)" at bounding box center [234, 185] width 113 height 15
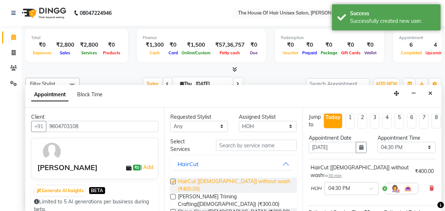
checkbox input "false"
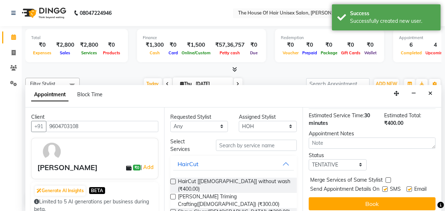
scroll to position [105, 0]
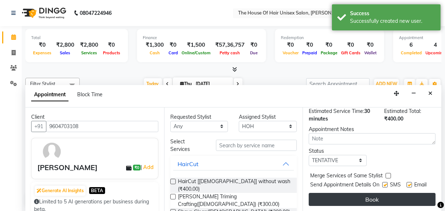
click at [369, 193] on button "Book" at bounding box center [372, 199] width 127 height 13
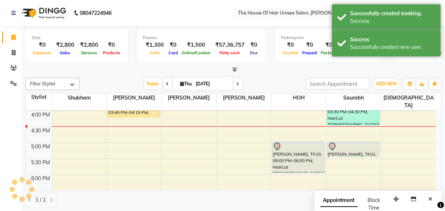
scroll to position [0, 0]
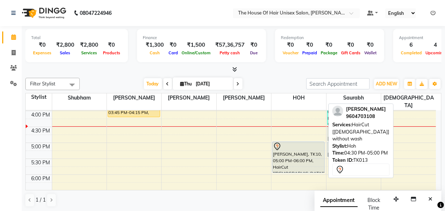
drag, startPoint x: 301, startPoint y: 124, endPoint x: 335, endPoint y: 127, distance: 33.9
click at [335, 127] on div "Filter Stylist Select All [PERSON_NAME] [PERSON_NAME] [PERSON_NAME] [PERSON_NAM…" at bounding box center [233, 142] width 416 height 135
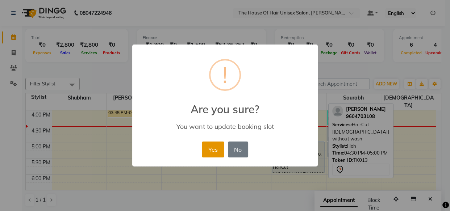
click at [215, 146] on button "Yes" at bounding box center [213, 150] width 22 height 16
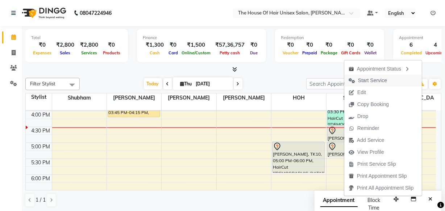
click at [381, 79] on span "Start Service" at bounding box center [372, 81] width 29 height 8
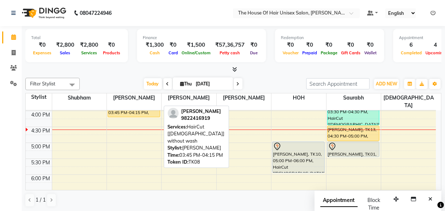
click at [141, 104] on div "[PERSON_NAME], TK08, 03:45 PM-04:15 PM, HairCut [[DEMOGRAPHIC_DATA]] without wa…" at bounding box center [134, 109] width 52 height 14
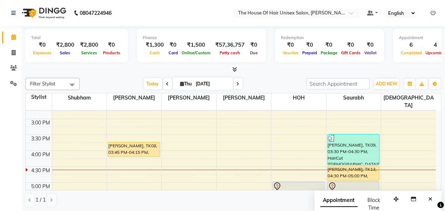
scroll to position [247, 0]
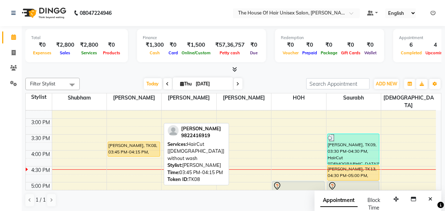
click at [128, 142] on div "[PERSON_NAME], TK08, 03:45 PM-04:15 PM, HairCut [[DEMOGRAPHIC_DATA]] without wa…" at bounding box center [134, 149] width 52 height 14
select select "1"
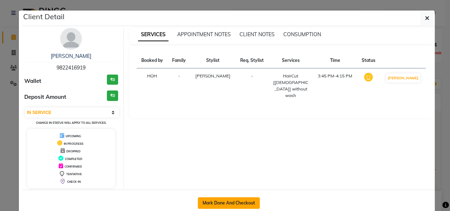
click at [231, 200] on button "Mark Done And Checkout" at bounding box center [229, 203] width 62 height 12
select select "service"
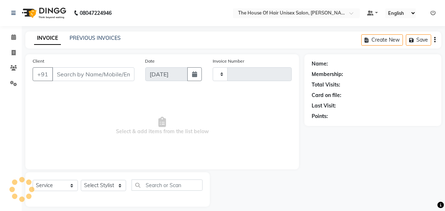
type input "2661"
select select "598"
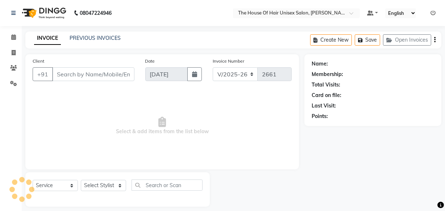
type input "9822416919"
select select "13497"
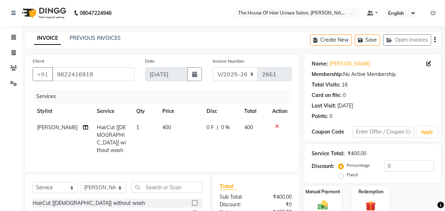
scroll to position [53, 0]
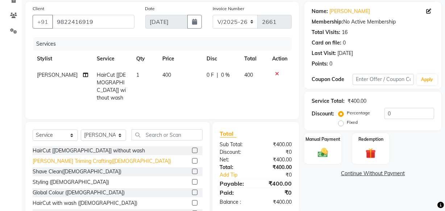
click at [83, 158] on div "[PERSON_NAME] Triming Crafting([DEMOGRAPHIC_DATA])" at bounding box center [102, 162] width 138 height 8
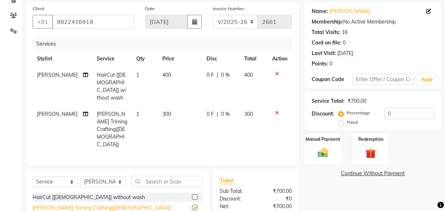
checkbox input "false"
click at [331, 151] on img at bounding box center [322, 153] width 17 height 12
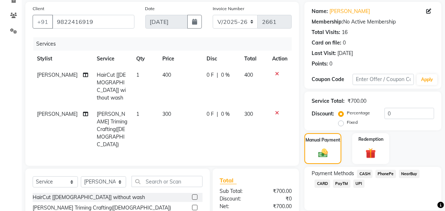
click at [359, 184] on span "UPI" at bounding box center [358, 184] width 11 height 8
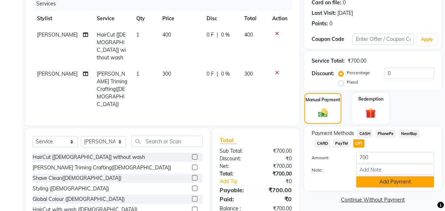
click at [367, 182] on button "Add Payment" at bounding box center [395, 181] width 78 height 11
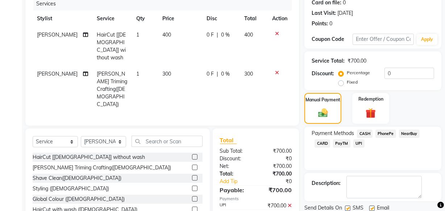
scroll to position [118, 0]
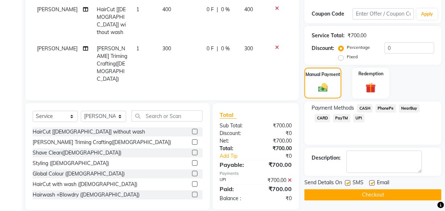
click at [363, 191] on button "Checkout" at bounding box center [372, 194] width 137 height 11
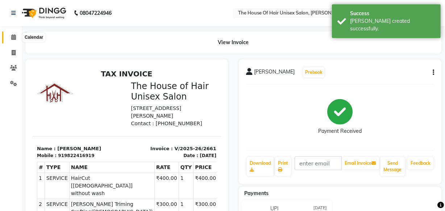
click at [13, 36] on icon at bounding box center [13, 36] width 5 height 5
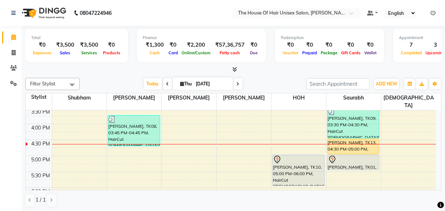
scroll to position [273, 0]
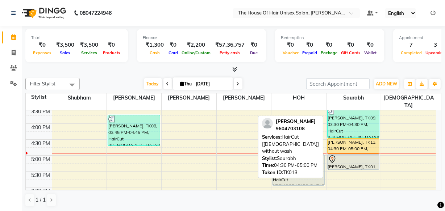
click at [340, 139] on div "[PERSON_NAME], TK13, 04:30 PM-05:00 PM, HairCut [[DEMOGRAPHIC_DATA]] without wa…" at bounding box center [353, 146] width 52 height 15
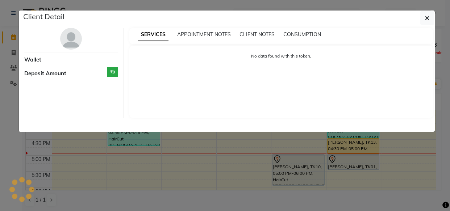
select select "1"
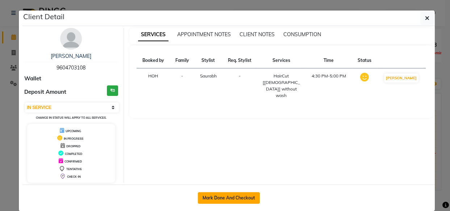
click at [243, 194] on button "Mark Done And Checkout" at bounding box center [229, 198] width 62 height 12
select select "service"
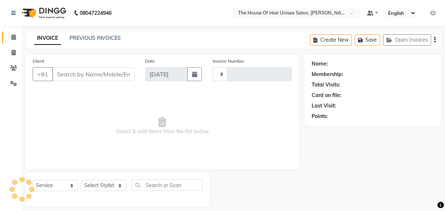
type input "2662"
select select "598"
type input "9604703108"
select select "86145"
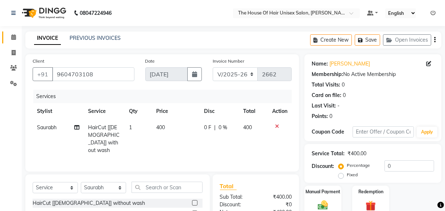
scroll to position [79, 0]
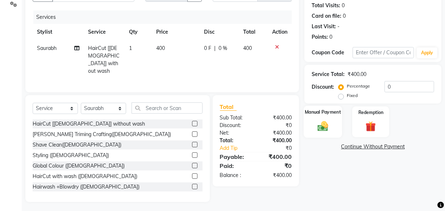
click at [324, 122] on img at bounding box center [322, 126] width 17 height 12
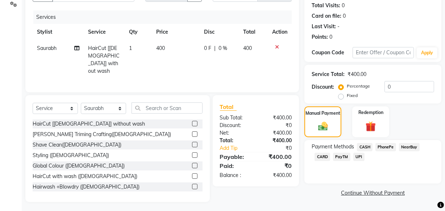
click at [358, 156] on span "UPI" at bounding box center [358, 157] width 11 height 8
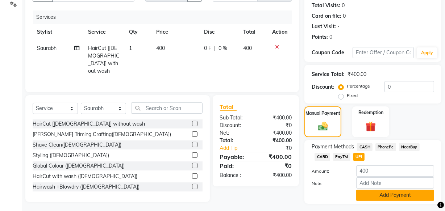
scroll to position [98, 0]
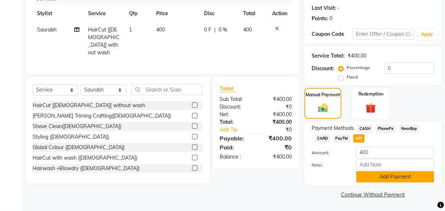
click at [375, 176] on button "Add Payment" at bounding box center [395, 176] width 78 height 11
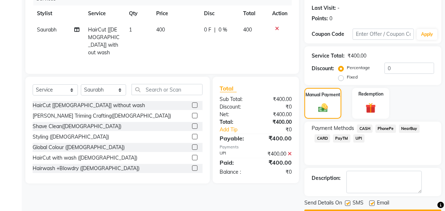
scroll to position [118, 0]
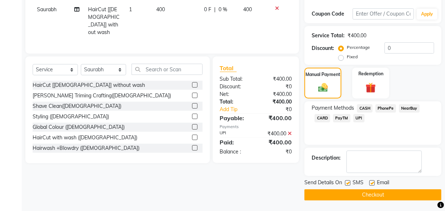
click at [347, 194] on button "Checkout" at bounding box center [372, 194] width 137 height 11
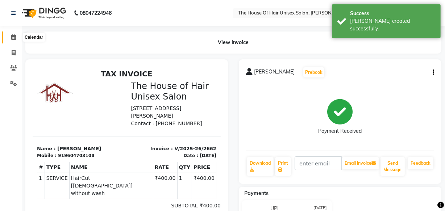
click at [14, 35] on icon at bounding box center [13, 36] width 5 height 5
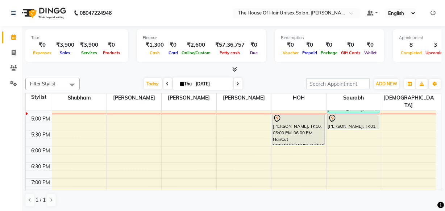
scroll to position [319, 0]
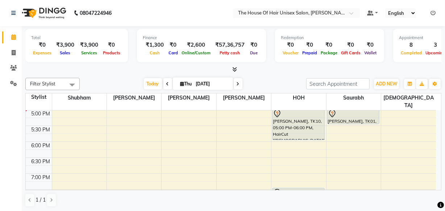
click at [236, 80] on span at bounding box center [238, 83] width 9 height 11
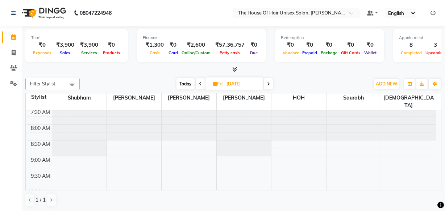
scroll to position [19, 0]
click at [182, 82] on span "Today" at bounding box center [185, 83] width 18 height 11
type input "[DATE]"
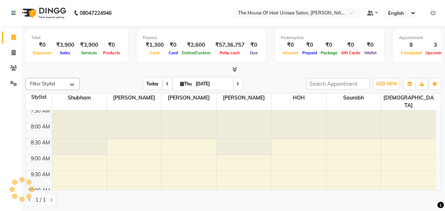
scroll to position [318, 0]
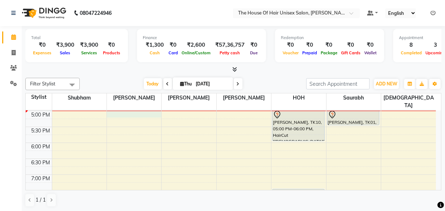
click at [118, 107] on div "7:00 AM 7:30 AM 8:00 AM 8:30 AM 9:00 AM 9:30 AM 10:00 AM 10:30 AM 11:00 AM 11:3…" at bounding box center [231, 31] width 410 height 478
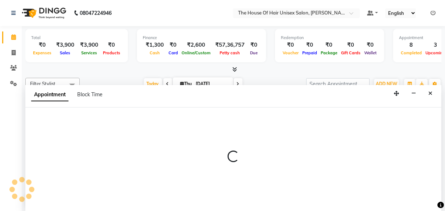
select select "13497"
select select "tentative"
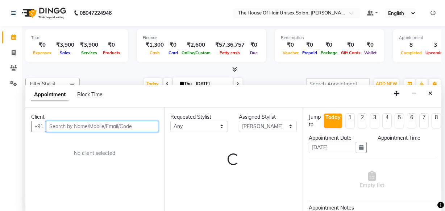
select select "1020"
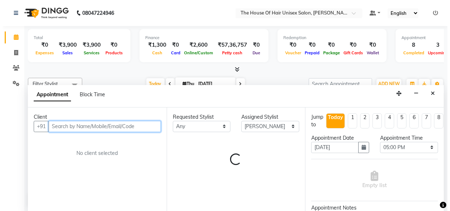
scroll to position [0, 0]
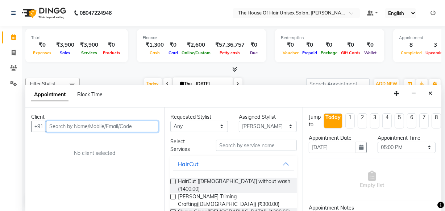
click at [109, 128] on input "text" at bounding box center [102, 126] width 112 height 11
type input "8856049090"
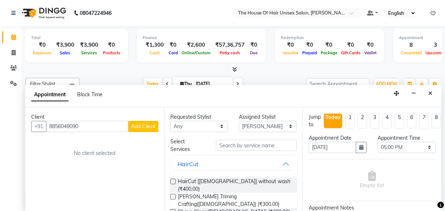
click at [144, 125] on span "Add Client" at bounding box center [143, 126] width 24 height 7
select select "22"
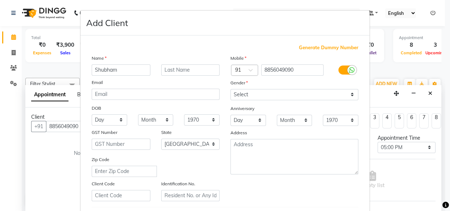
type input "Shubham"
click at [171, 69] on input "text" at bounding box center [190, 69] width 59 height 11
type input "dakh"
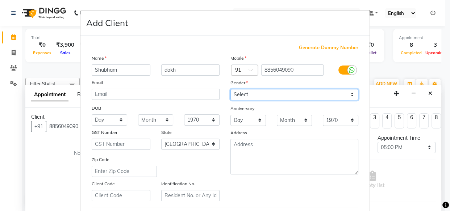
click at [260, 92] on select "Select [DEMOGRAPHIC_DATA] [DEMOGRAPHIC_DATA] Other Prefer Not To Say" at bounding box center [294, 94] width 128 height 11
select select "[DEMOGRAPHIC_DATA]"
click at [230, 89] on select "Select [DEMOGRAPHIC_DATA] [DEMOGRAPHIC_DATA] Other Prefer Not To Say" at bounding box center [294, 94] width 128 height 11
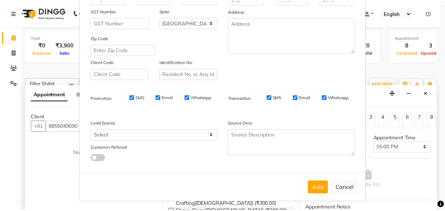
scroll to position [125, 0]
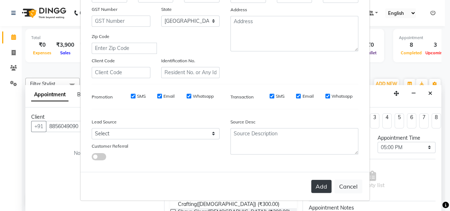
click at [316, 188] on button "Add" at bounding box center [321, 186] width 20 height 13
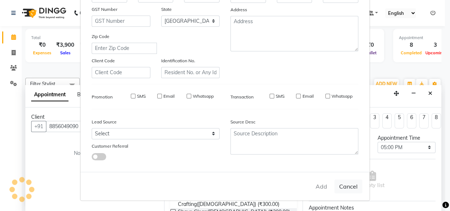
select select
select select "null"
select select
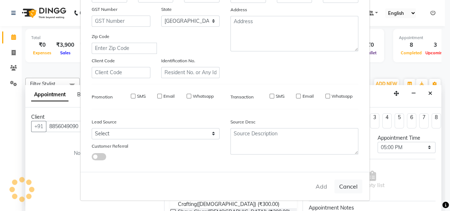
select select
checkbox input "false"
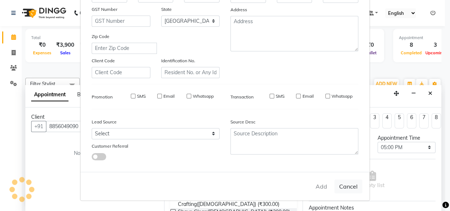
checkbox input "false"
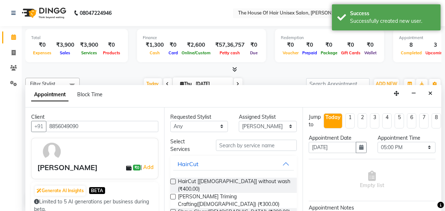
click at [173, 181] on label at bounding box center [172, 181] width 5 height 5
click at [173, 181] on input "checkbox" at bounding box center [172, 182] width 5 height 5
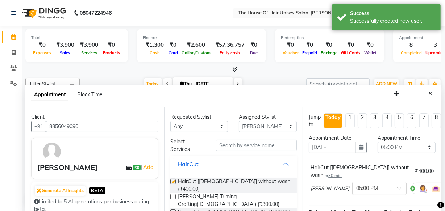
checkbox input "false"
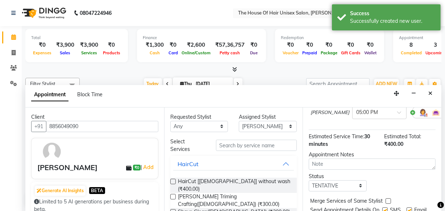
scroll to position [89, 0]
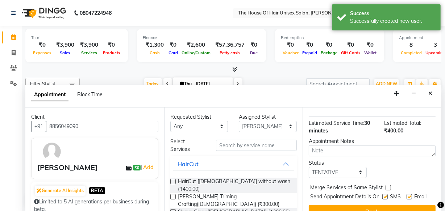
click at [388, 185] on label at bounding box center [387, 187] width 5 height 5
click at [388, 186] on input "checkbox" at bounding box center [387, 188] width 5 height 5
checkbox input "true"
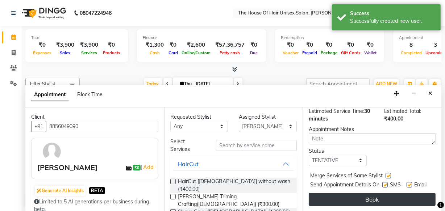
click at [380, 193] on button "Book" at bounding box center [372, 199] width 127 height 13
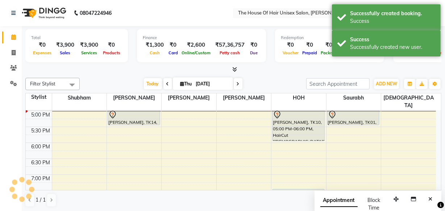
scroll to position [0, 0]
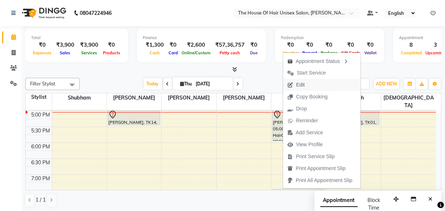
click at [307, 82] on span "Edit" at bounding box center [296, 85] width 26 height 12
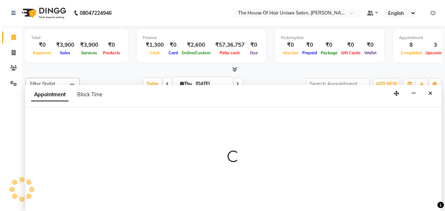
select select "tentative"
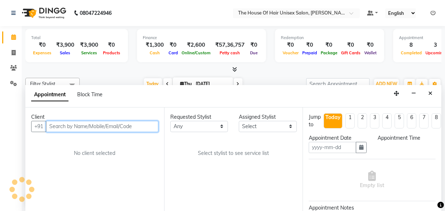
type input "[DATE]"
select select "1020"
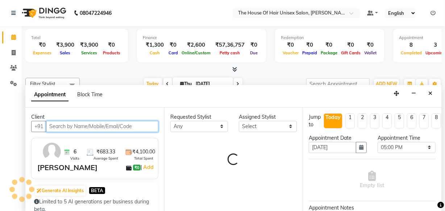
select select "85989"
select select "160"
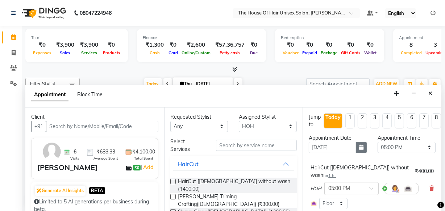
click at [359, 149] on icon "button" at bounding box center [361, 147] width 4 height 5
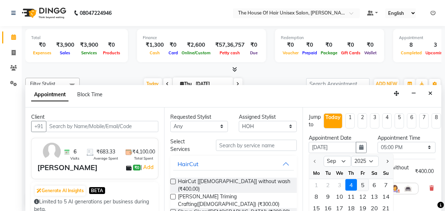
click at [364, 183] on div "5" at bounding box center [363, 185] width 12 height 12
type input "[DATE]"
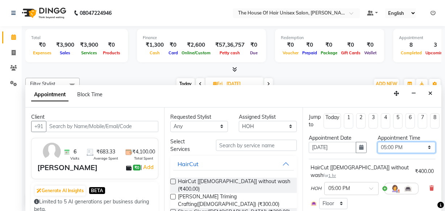
click at [424, 147] on select "Select 08:00 AM 08:15 AM 08:30 AM 08:45 AM 09:00 AM 09:15 AM 09:30 AM 09:45 AM …" at bounding box center [406, 147] width 58 height 11
select select "570"
click at [377, 142] on select "Select 08:00 AM 08:15 AM 08:30 AM 08:45 AM 09:00 AM 09:15 AM 09:30 AM 09:45 AM …" at bounding box center [406, 147] width 58 height 11
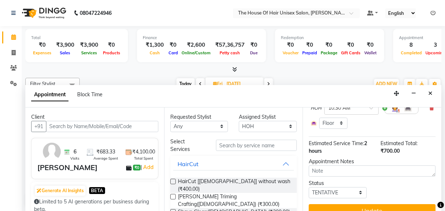
scroll to position [133, 0]
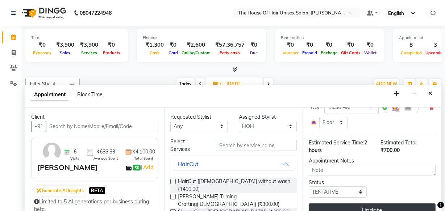
click at [374, 204] on button "Update" at bounding box center [372, 210] width 127 height 13
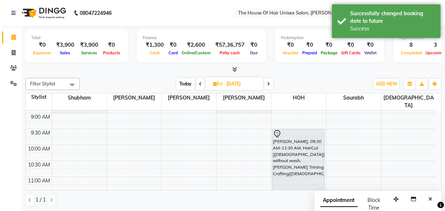
scroll to position [73, 0]
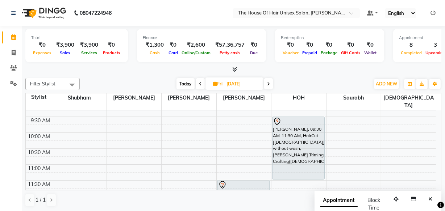
click at [185, 82] on span "Today" at bounding box center [185, 83] width 18 height 11
type input "[DATE]"
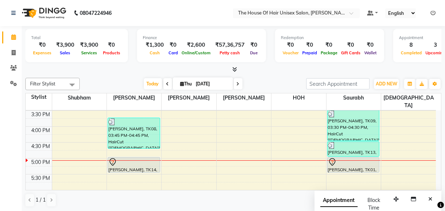
scroll to position [272, 0]
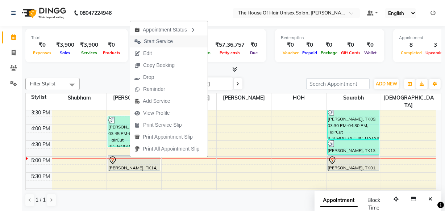
click at [156, 39] on span "Start Service" at bounding box center [158, 42] width 29 height 8
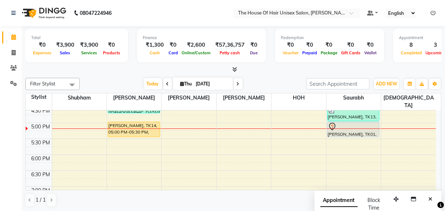
scroll to position [305, 0]
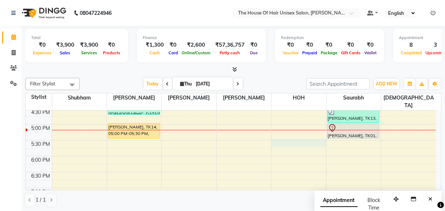
click at [279, 133] on div "7:00 AM 7:30 AM 8:00 AM 8:30 AM 9:00 AM 9:30 AM 10:00 AM 10:30 AM 11:00 AM 11:3…" at bounding box center [231, 45] width 410 height 478
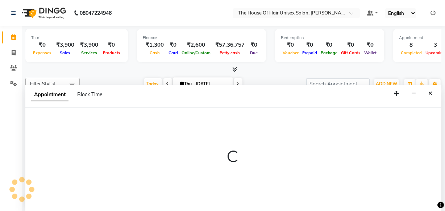
select select "85989"
select select "tentative"
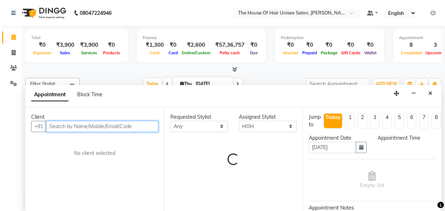
select select "1050"
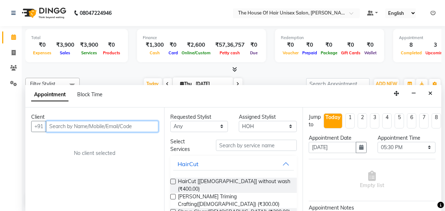
scroll to position [0, 0]
click at [113, 126] on input "text" at bounding box center [102, 126] width 112 height 11
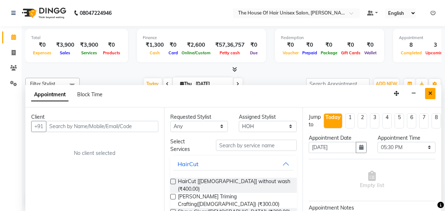
click at [430, 93] on icon "Close" at bounding box center [430, 93] width 4 height 5
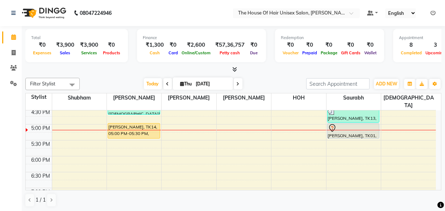
click at [235, 83] on span at bounding box center [238, 83] width 9 height 11
type input "[DATE]"
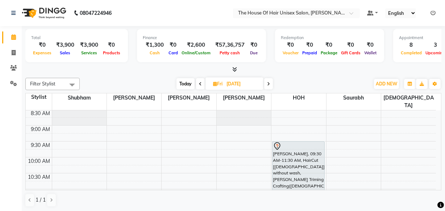
scroll to position [47, 0]
select select "86145"
select select "tentative"
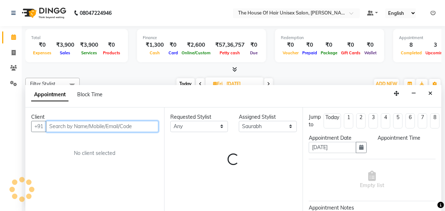
select select "570"
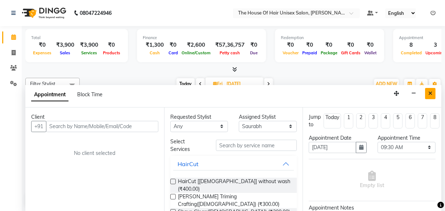
click at [428, 93] on icon "Close" at bounding box center [430, 93] width 4 height 5
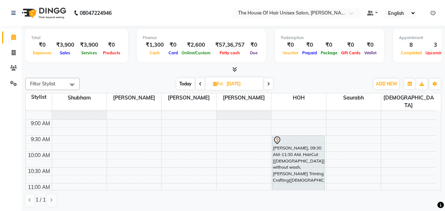
scroll to position [55, 0]
click at [184, 83] on span "Today" at bounding box center [185, 83] width 18 height 11
type input "[DATE]"
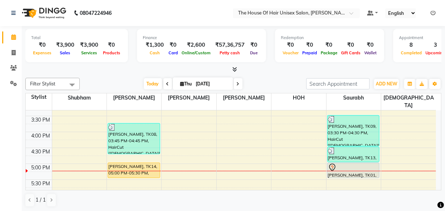
scroll to position [267, 0]
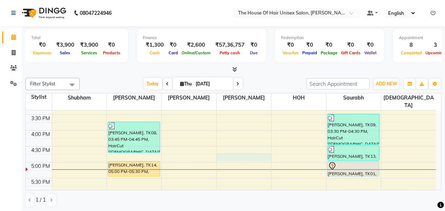
drag, startPoint x: 260, startPoint y: 150, endPoint x: 281, endPoint y: 155, distance: 21.9
click at [281, 155] on tbody "7:00 AM 7:30 AM 8:00 AM 8:30 AM 9:00 AM 9:30 AM 10:00 AM 10:30 AM 11:00 AM 11:3…" at bounding box center [231, 83] width 410 height 478
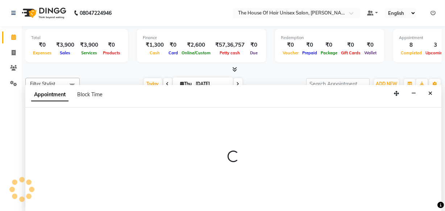
select select "42814"
select select "tentative"
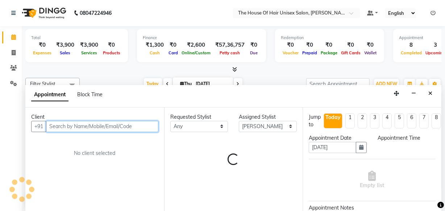
select select "1005"
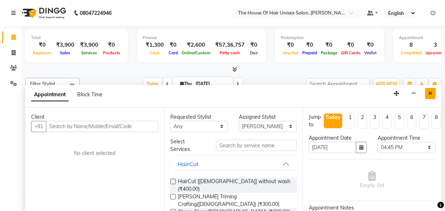
click at [431, 93] on icon "Close" at bounding box center [430, 93] width 4 height 5
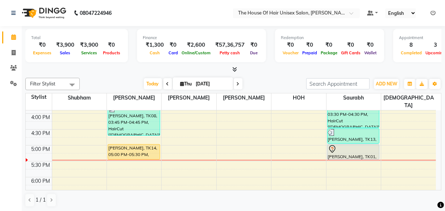
scroll to position [284, 0]
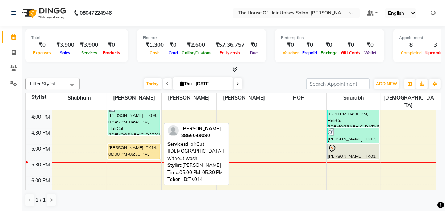
click at [141, 144] on div "[PERSON_NAME], TK14, 05:00 PM-05:30 PM, HairCut [[DEMOGRAPHIC_DATA]] without wa…" at bounding box center [134, 151] width 52 height 15
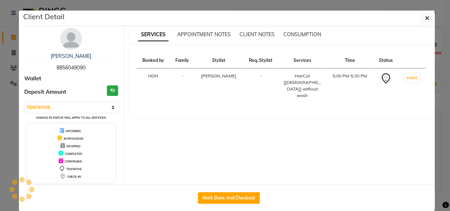
select select "1"
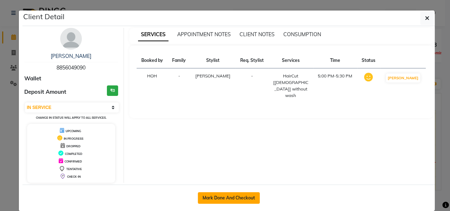
click at [208, 196] on button "Mark Done And Checkout" at bounding box center [229, 198] width 62 height 12
select select "598"
select select "service"
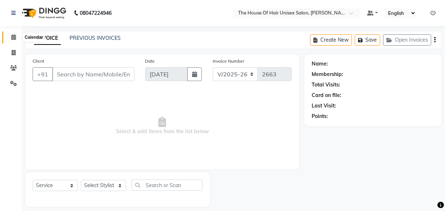
click at [13, 37] on icon at bounding box center [13, 36] width 5 height 5
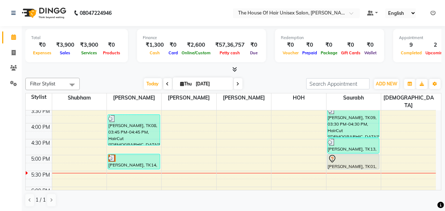
scroll to position [274, 0]
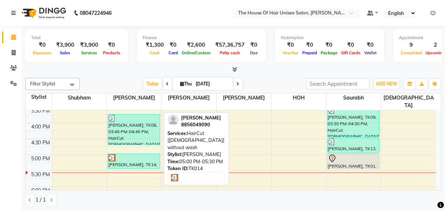
click at [137, 154] on div "[PERSON_NAME], TK14, 05:00 PM-05:30 PM, HairCut [[DEMOGRAPHIC_DATA]] without wa…" at bounding box center [134, 161] width 52 height 15
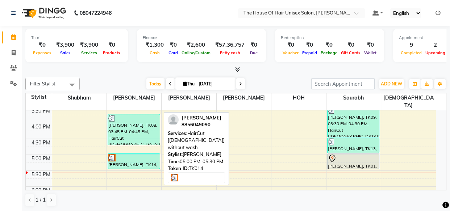
select select "3"
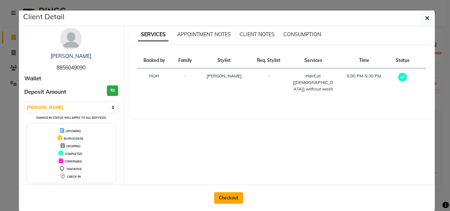
click at [226, 196] on button "Checkout" at bounding box center [228, 198] width 29 height 12
select select "service"
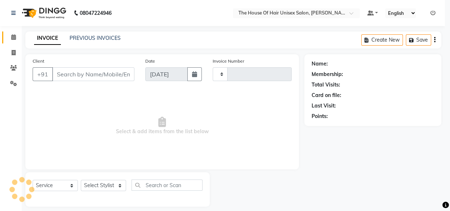
type input "2663"
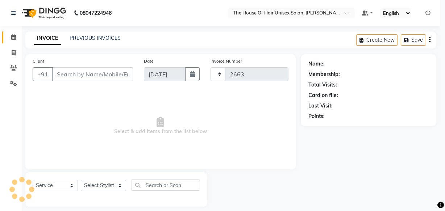
select select "598"
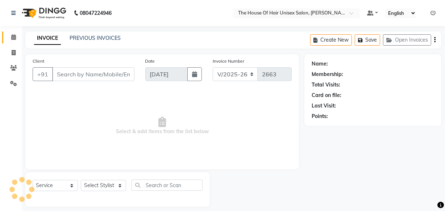
type input "8856049090"
select select "13497"
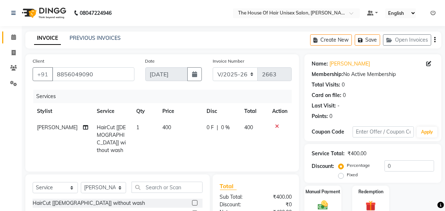
scroll to position [53, 0]
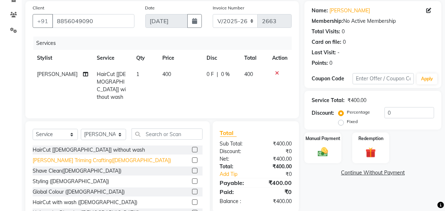
click at [87, 158] on div "[PERSON_NAME] Triming Crafting([DEMOGRAPHIC_DATA])" at bounding box center [102, 161] width 138 height 8
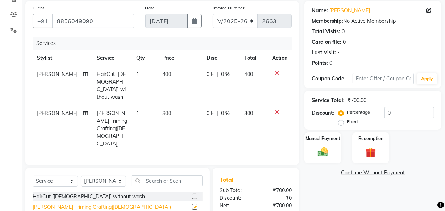
checkbox input "false"
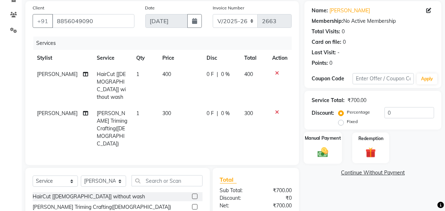
click at [320, 152] on img at bounding box center [322, 152] width 17 height 12
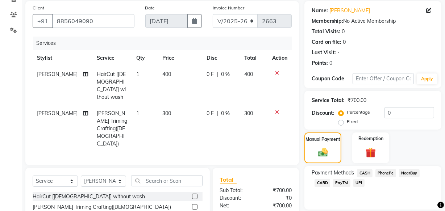
click at [365, 172] on span "CASH" at bounding box center [365, 173] width 16 height 8
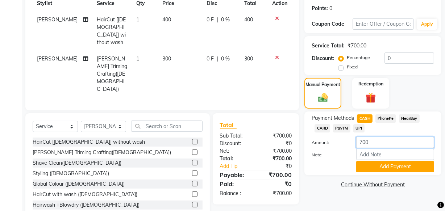
click at [362, 142] on input "700" at bounding box center [395, 142] width 78 height 11
type input "500"
click at [381, 163] on button "Add Payment" at bounding box center [395, 166] width 78 height 11
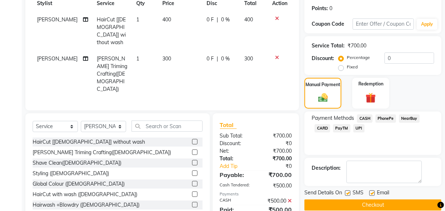
click at [358, 128] on span "UPI" at bounding box center [358, 128] width 11 height 8
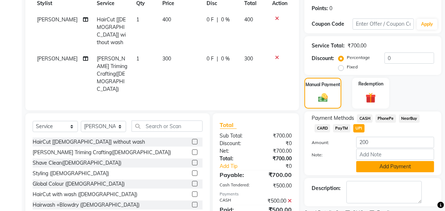
click at [390, 164] on button "Add Payment" at bounding box center [395, 166] width 78 height 11
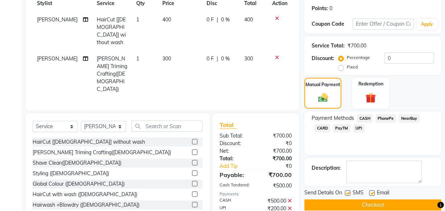
scroll to position [127, 0]
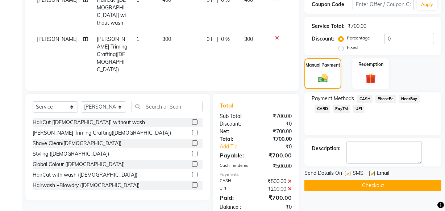
click at [359, 183] on button "Checkout" at bounding box center [372, 185] width 137 height 11
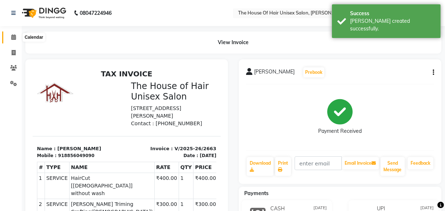
click at [13, 36] on icon at bounding box center [13, 36] width 5 height 5
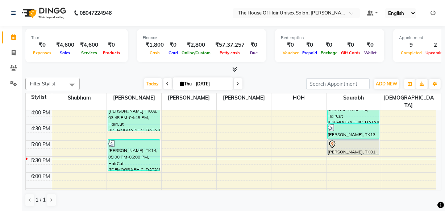
scroll to position [290, 0]
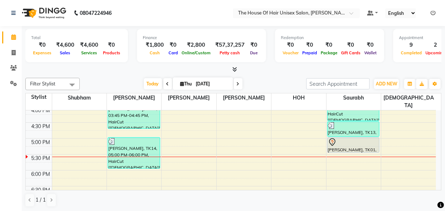
click at [122, 164] on div "7:00 AM 7:30 AM 8:00 AM 8:30 AM 9:00 AM 9:30 AM 10:00 AM 10:30 AM 11:00 AM 11:3…" at bounding box center [231, 59] width 410 height 478
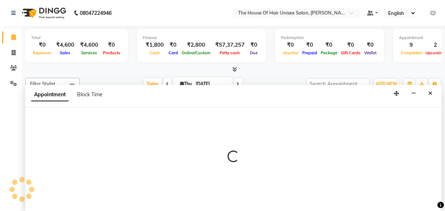
scroll to position [0, 0]
select select "13497"
select select "1080"
select select "tentative"
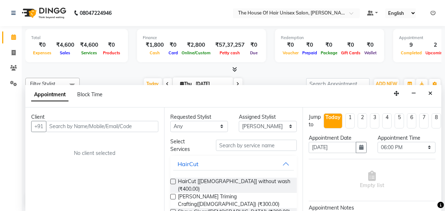
click at [122, 123] on input "text" at bounding box center [102, 126] width 112 height 11
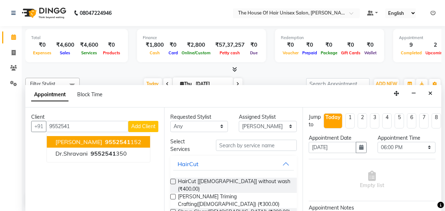
click at [117, 141] on span "9552541" at bounding box center [117, 141] width 25 height 7
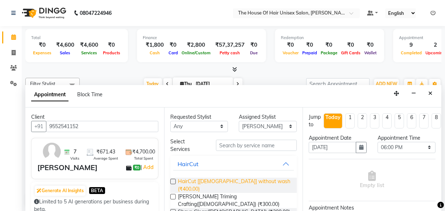
type input "9552541152"
click at [209, 182] on span "HairCut [[DEMOGRAPHIC_DATA]] without wash (₹400.00)" at bounding box center [234, 185] width 113 height 15
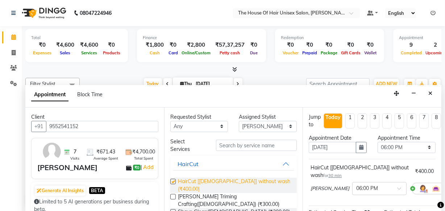
checkbox input "false"
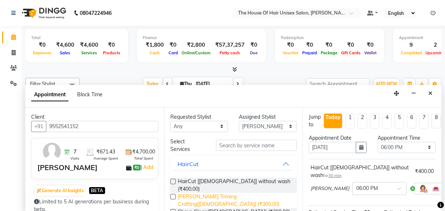
click at [209, 193] on span "[PERSON_NAME] Triming Crafting([DEMOGRAPHIC_DATA]) (₹300.00)" at bounding box center [234, 200] width 113 height 15
checkbox input "false"
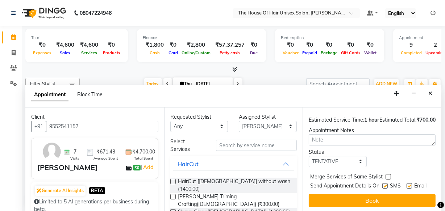
scroll to position [138, 0]
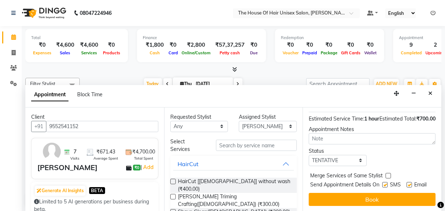
click at [386, 173] on label at bounding box center [387, 175] width 5 height 5
click at [386, 174] on input "checkbox" at bounding box center [387, 176] width 5 height 5
checkbox input "true"
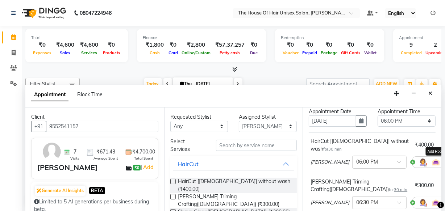
scroll to position [26, 0]
click at [424, 118] on select "Select 08:00 AM 08:15 AM 08:30 AM 08:45 AM 09:00 AM 09:15 AM 09:30 AM 09:45 AM …" at bounding box center [406, 121] width 58 height 11
select select "1050"
click at [377, 116] on select "Select 08:00 AM 08:15 AM 08:30 AM 08:45 AM 09:00 AM 09:15 AM 09:30 AM 09:45 AM …" at bounding box center [406, 121] width 58 height 11
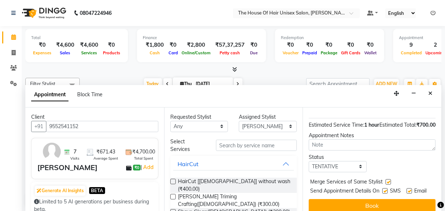
scroll to position [145, 0]
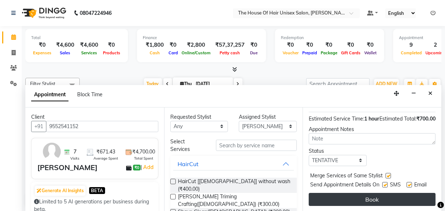
click at [382, 193] on button "Book" at bounding box center [372, 199] width 127 height 13
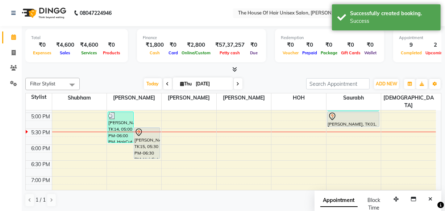
scroll to position [315, 0]
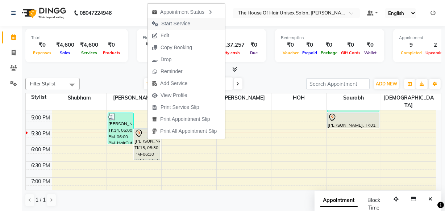
click at [181, 23] on span "Start Service" at bounding box center [175, 24] width 29 height 8
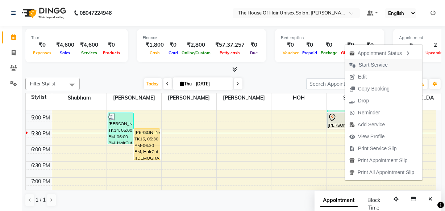
click at [368, 64] on span "Start Service" at bounding box center [373, 65] width 29 height 8
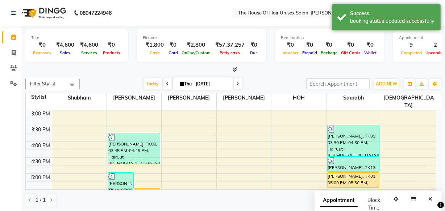
scroll to position [256, 0]
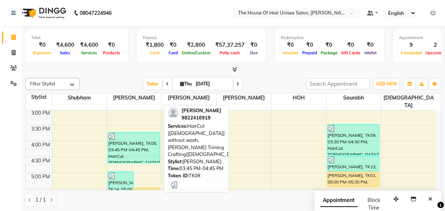
click at [129, 148] on div "[PERSON_NAME], TK08, 03:45 PM-04:45 PM, HairCut [[DEMOGRAPHIC_DATA]] without wa…" at bounding box center [134, 148] width 52 height 30
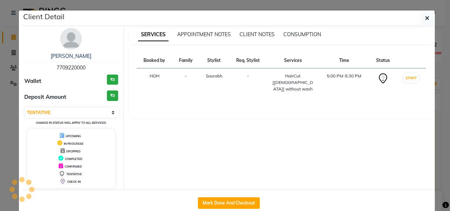
select select "3"
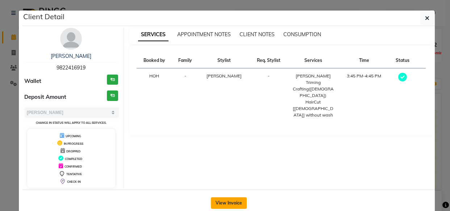
click at [226, 200] on button "View Invoice" at bounding box center [229, 203] width 36 height 12
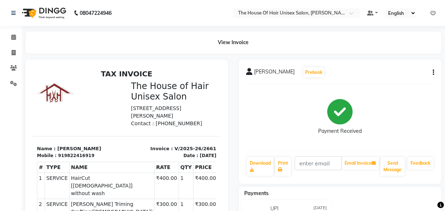
scroll to position [22, 0]
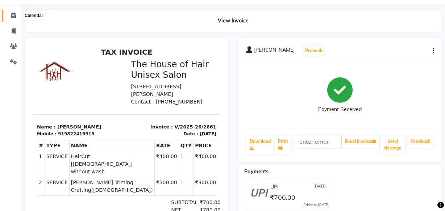
click at [12, 15] on icon at bounding box center [13, 15] width 5 height 5
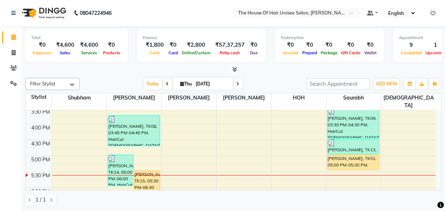
scroll to position [273, 0]
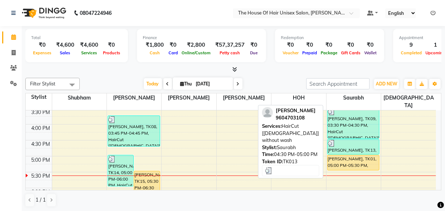
click at [351, 140] on div at bounding box center [353, 143] width 51 height 7
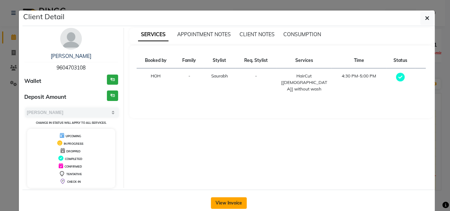
click at [223, 200] on button "View Invoice" at bounding box center [229, 203] width 36 height 12
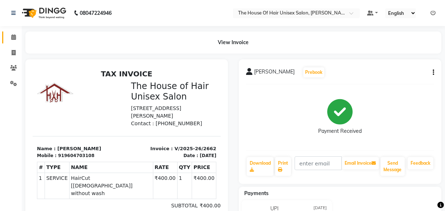
scroll to position [30, 0]
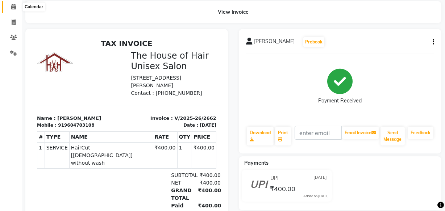
click at [13, 7] on icon at bounding box center [13, 6] width 5 height 5
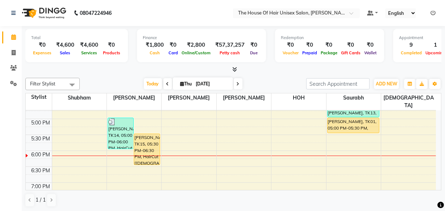
scroll to position [310, 0]
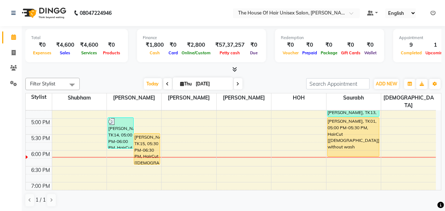
drag, startPoint x: 347, startPoint y: 125, endPoint x: 347, endPoint y: 144, distance: 19.2
click at [347, 144] on div "[PERSON_NAME], TK06, 01:15 PM-02:15 PM, Global Colour ([DEMOGRAPHIC_DATA]) [PER…" at bounding box center [353, 39] width 54 height 478
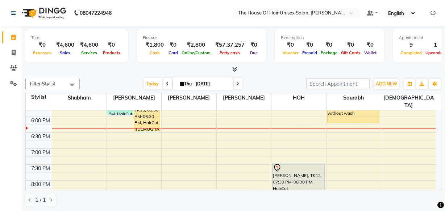
scroll to position [345, 0]
click at [287, 124] on div "7:00 AM 7:30 AM 8:00 AM 8:30 AM 9:00 AM 9:30 AM 10:00 AM 10:30 AM 11:00 AM 11:3…" at bounding box center [231, 5] width 410 height 478
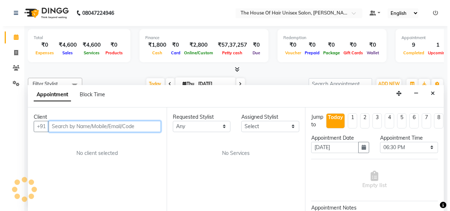
scroll to position [0, 0]
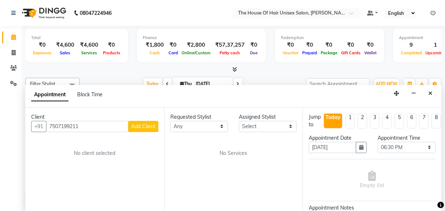
click at [145, 127] on span "Add Client" at bounding box center [143, 126] width 24 height 7
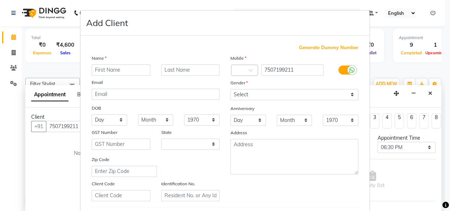
click at [110, 70] on input "text" at bounding box center [121, 69] width 59 height 11
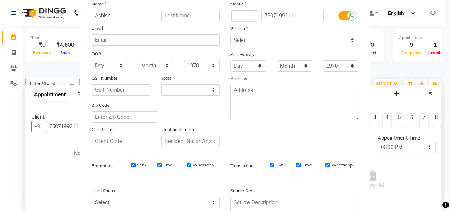
scroll to position [12, 0]
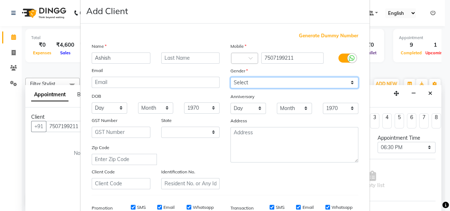
click at [263, 81] on select "Select [DEMOGRAPHIC_DATA] [DEMOGRAPHIC_DATA] Other Prefer Not To Say" at bounding box center [294, 82] width 128 height 11
click at [230, 77] on select "Select [DEMOGRAPHIC_DATA] [DEMOGRAPHIC_DATA] Other Prefer Not To Say" at bounding box center [294, 82] width 128 height 11
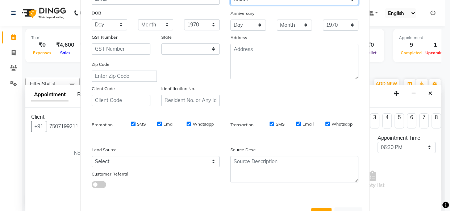
scroll to position [116, 0]
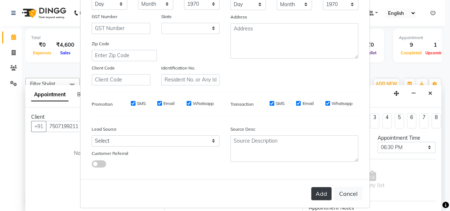
click at [318, 194] on button "Add" at bounding box center [321, 193] width 20 height 13
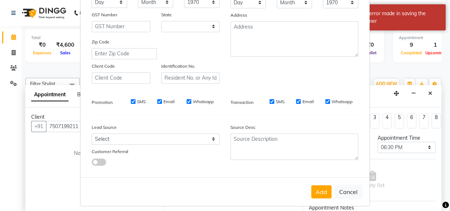
scroll to position [125, 0]
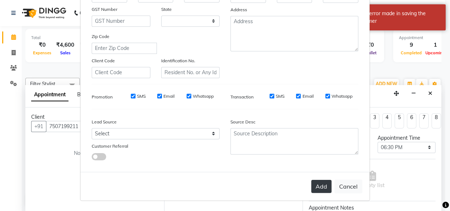
click at [322, 182] on button "Add" at bounding box center [321, 186] width 20 height 13
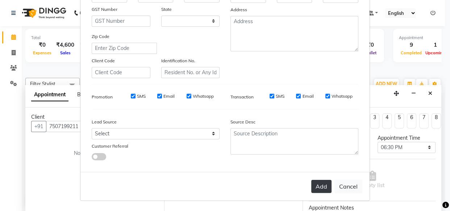
click at [322, 187] on button "Add" at bounding box center [321, 186] width 20 height 13
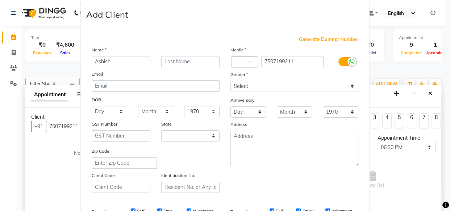
scroll to position [1, 0]
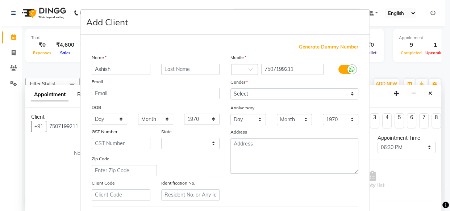
click at [56, 152] on ngb-modal-window "Add Client Generate Dummy Number Name Ashish Email DOB Day 01 02 03 04 05 06 07…" at bounding box center [225, 105] width 450 height 211
click at [56, 151] on ngb-modal-window "Add Client Generate Dummy Number Name Ashish Email DOB Day 01 02 03 04 05 06 07…" at bounding box center [225, 105] width 450 height 211
click at [66, 123] on ngb-modal-window "Add Client Generate Dummy Number Name Ashish Email DOB Day 01 02 03 04 05 06 07…" at bounding box center [225, 105] width 450 height 211
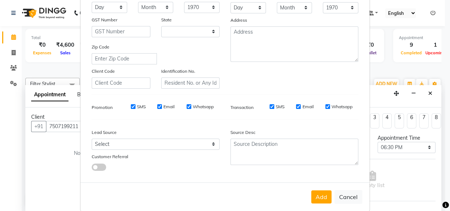
scroll to position [125, 0]
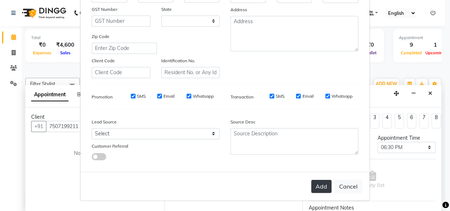
click at [318, 184] on button "Add" at bounding box center [321, 186] width 20 height 13
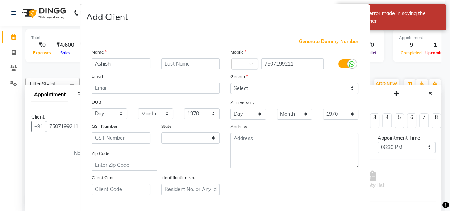
scroll to position [7, 0]
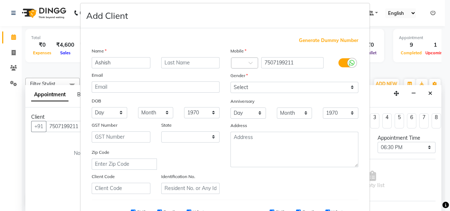
click at [64, 124] on ngb-modal-window "Add Client Generate Dummy Number Name Ashish Email DOB Day 01 02 03 04 05 06 07…" at bounding box center [225, 105] width 450 height 211
click at [51, 156] on ngb-modal-window "Add Client Generate Dummy Number Name Ashish Email DOB Day 01 02 03 04 05 06 07…" at bounding box center [225, 105] width 450 height 211
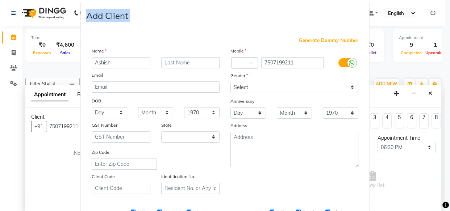
click at [51, 156] on ngb-modal-window "Add Client Generate Dummy Number Name Ashish Email DOB Day 01 02 03 04 05 06 07…" at bounding box center [225, 105] width 450 height 211
click at [53, 165] on ngb-modal-window "Add Client Generate Dummy Number Name Ashish Email DOB Day 01 02 03 04 05 06 07…" at bounding box center [225, 105] width 450 height 211
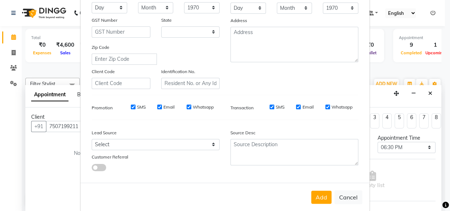
scroll to position [124, 0]
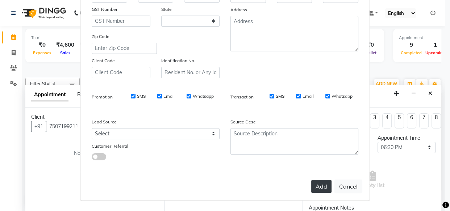
click at [318, 187] on button "Add" at bounding box center [321, 186] width 20 height 13
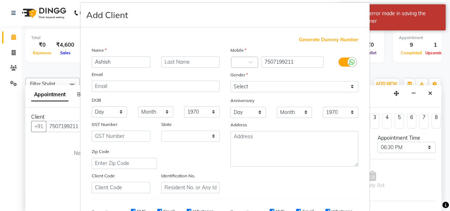
scroll to position [8, 0]
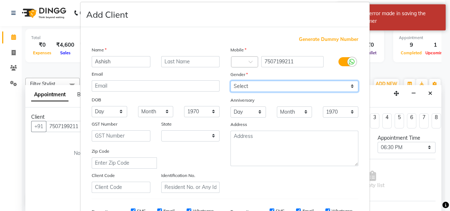
click at [282, 84] on select "Select [DEMOGRAPHIC_DATA] [DEMOGRAPHIC_DATA] Other Prefer Not To Say" at bounding box center [294, 86] width 128 height 11
click at [230, 81] on select "Select [DEMOGRAPHIC_DATA] [DEMOGRAPHIC_DATA] Other Prefer Not To Say" at bounding box center [294, 86] width 128 height 11
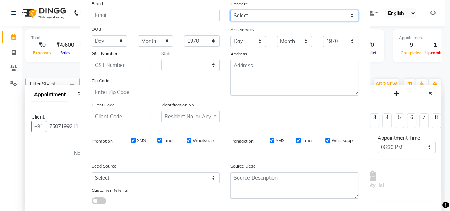
scroll to position [123, 0]
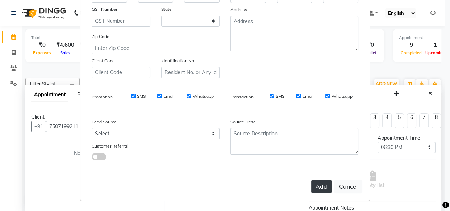
click at [324, 184] on button "Add" at bounding box center [321, 186] width 20 height 13
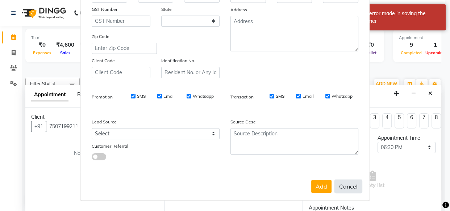
click at [351, 190] on button "Cancel" at bounding box center [348, 187] width 28 height 14
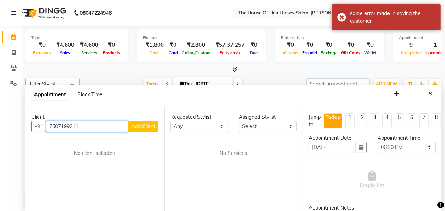
drag, startPoint x: 81, startPoint y: 125, endPoint x: 48, endPoint y: 125, distance: 33.0
click at [48, 125] on input "7507199211" at bounding box center [87, 126] width 82 height 11
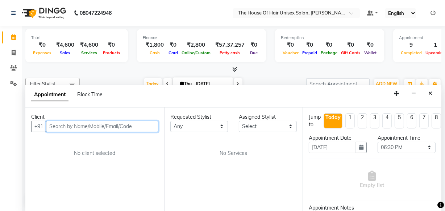
paste input "7507199211"
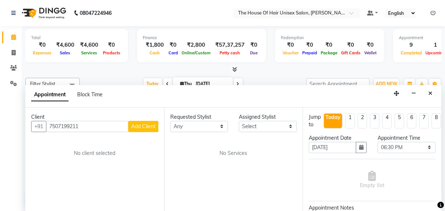
click at [137, 126] on span "Add Client" at bounding box center [143, 126] width 24 height 7
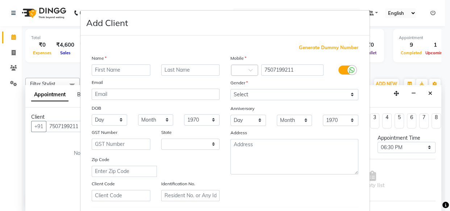
click at [120, 70] on input "text" at bounding box center [121, 69] width 59 height 11
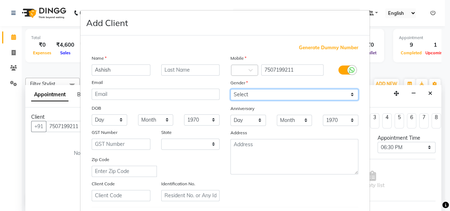
click at [263, 93] on select "Select [DEMOGRAPHIC_DATA] [DEMOGRAPHIC_DATA] Other Prefer Not To Say" at bounding box center [294, 94] width 128 height 11
click at [230, 89] on select "Select [DEMOGRAPHIC_DATA] [DEMOGRAPHIC_DATA] Other Prefer Not To Say" at bounding box center [294, 94] width 128 height 11
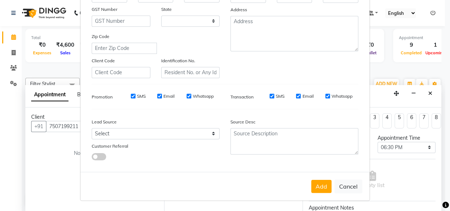
scroll to position [125, 0]
click at [322, 187] on button "Add" at bounding box center [321, 186] width 20 height 13
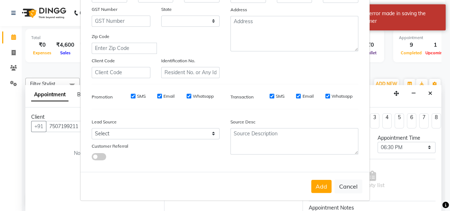
click at [398, 69] on ngb-modal-window "Add Client Generate Dummy Number Name Ashish Email DOB Day 01 02 03 04 05 06 07…" at bounding box center [225, 105] width 450 height 211
click at [321, 188] on button "Add" at bounding box center [321, 186] width 20 height 13
click at [386, 79] on ngb-modal-window "Add Client Generate Dummy Number Name Ashish Email DOB Day 01 02 03 04 05 06 07…" at bounding box center [225, 105] width 450 height 211
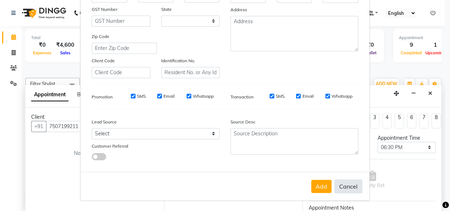
click at [347, 185] on button "Cancel" at bounding box center [348, 187] width 28 height 14
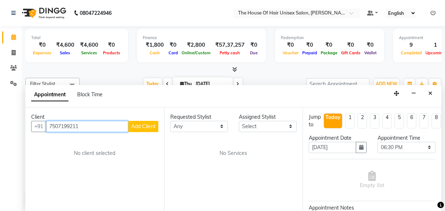
click at [121, 125] on input "7507199211" at bounding box center [87, 126] width 82 height 11
paste input "7507199211"
click at [133, 123] on span "Add Client" at bounding box center [143, 126] width 24 height 7
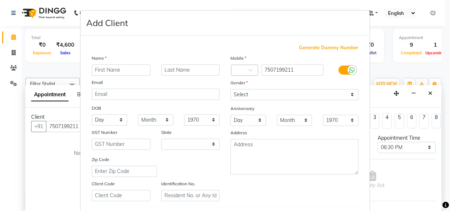
click at [116, 70] on input "text" at bounding box center [121, 69] width 59 height 11
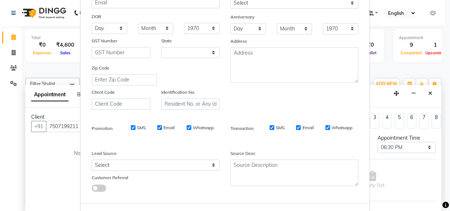
scroll to position [107, 0]
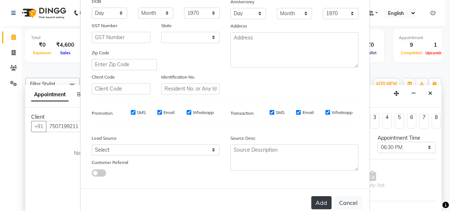
click at [317, 202] on button "Add" at bounding box center [321, 202] width 20 height 13
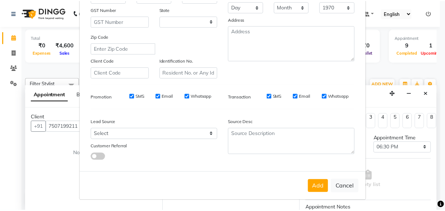
scroll to position [125, 0]
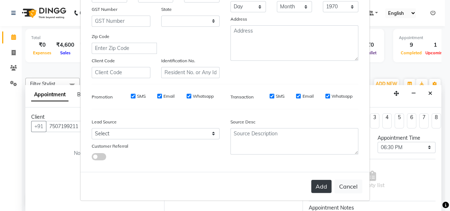
click at [318, 185] on button "Add" at bounding box center [321, 186] width 20 height 13
click at [318, 186] on button "Add" at bounding box center [321, 186] width 20 height 13
click at [316, 185] on button "Add" at bounding box center [321, 186] width 20 height 13
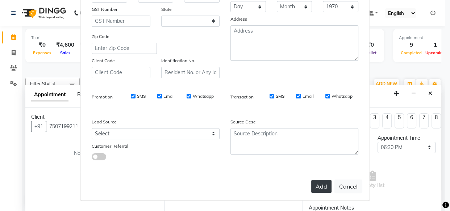
click at [318, 187] on button "Add" at bounding box center [321, 186] width 20 height 13
click at [347, 188] on button "Cancel" at bounding box center [348, 187] width 28 height 14
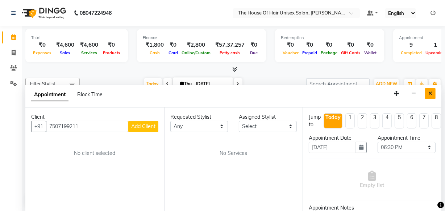
click at [432, 91] on icon "Close" at bounding box center [430, 93] width 4 height 5
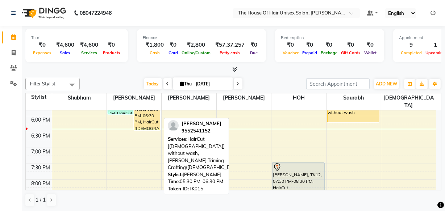
click at [138, 109] on div "[PERSON_NAME], TK15, 05:30 PM-06:30 PM, HairCut [[DEMOGRAPHIC_DATA]] without wa…" at bounding box center [146, 114] width 25 height 31
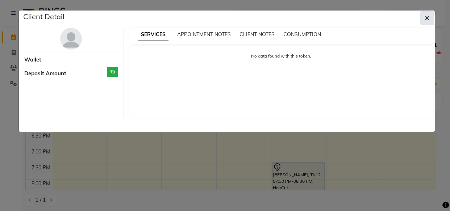
click at [427, 18] on icon "button" at bounding box center [427, 18] width 4 height 6
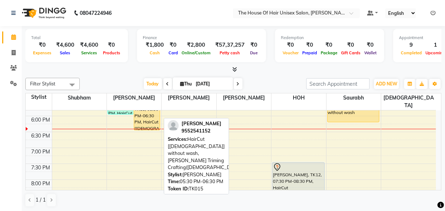
click at [144, 109] on div "[PERSON_NAME], TK15, 05:30 PM-06:30 PM, HairCut [[DEMOGRAPHIC_DATA]] without wa…" at bounding box center [146, 114] width 25 height 31
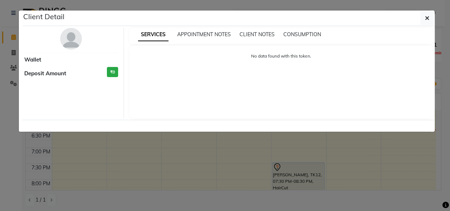
click at [328, 145] on ngb-modal-window "Client Detail Wallet Deposit Amount ₹0 SERVICES APPOINTMENT NOTES CLIENT NOTES …" at bounding box center [225, 105] width 450 height 211
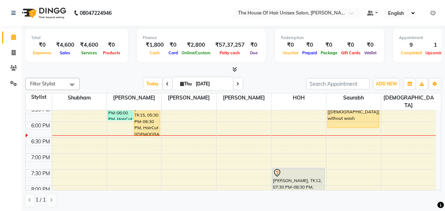
scroll to position [353, 0]
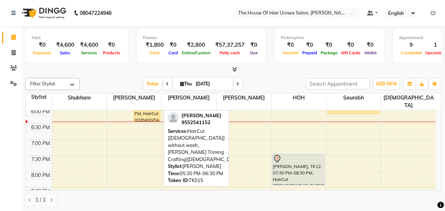
click at [143, 108] on div "[PERSON_NAME], TK15, 05:30 PM-06:30 PM, HairCut [[DEMOGRAPHIC_DATA]] without wa…" at bounding box center [146, 106] width 25 height 31
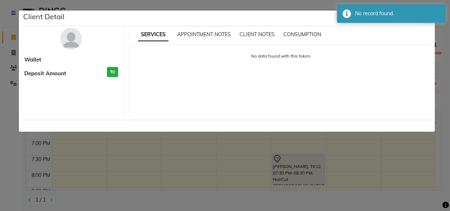
click at [179, 172] on ngb-modal-window "Client Detail Wallet Deposit Amount ₹0 SERVICES APPOINTMENT NOTES CLIENT NOTES …" at bounding box center [225, 105] width 450 height 211
